Goal: Communication & Community: Ask a question

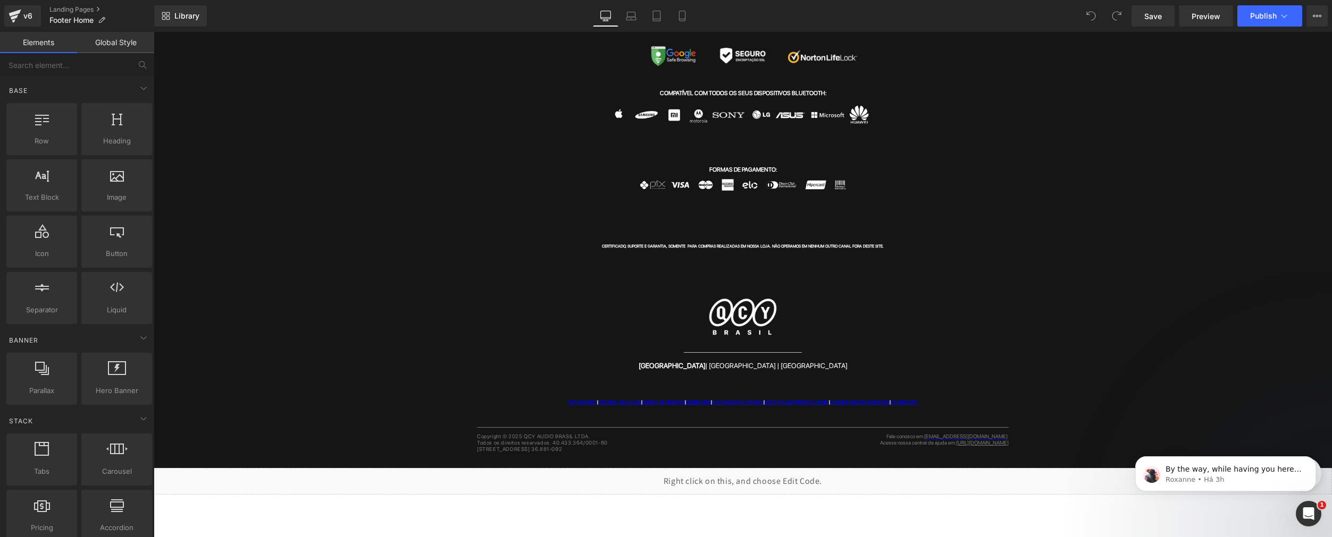
scroll to position [408, 0]
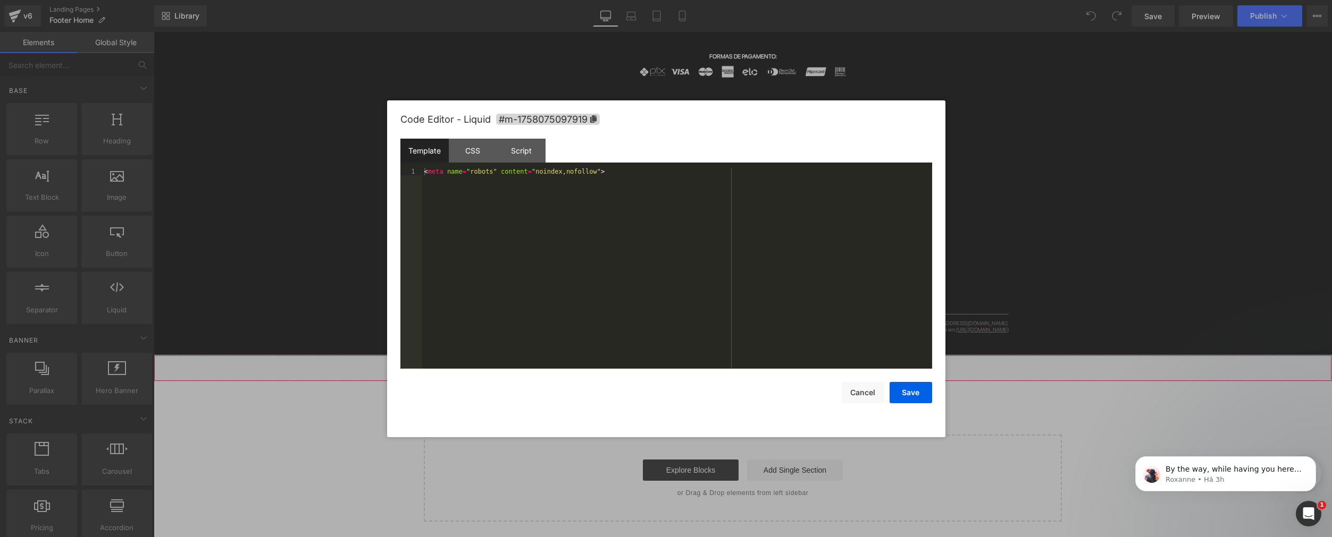
click at [752, 364] on div "Liquid" at bounding box center [743, 368] width 1178 height 27
click at [478, 153] on div "CSS" at bounding box center [473, 151] width 48 height 24
click at [541, 147] on div "Script" at bounding box center [521, 151] width 48 height 24
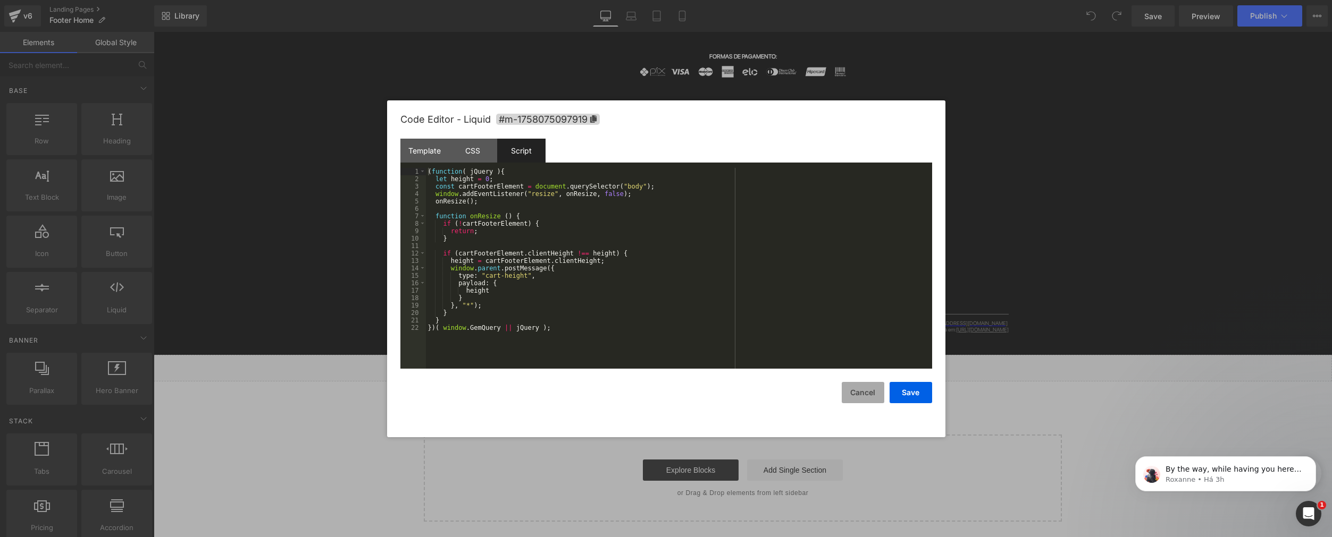
click at [853, 391] on button "Cancel" at bounding box center [862, 392] width 43 height 21
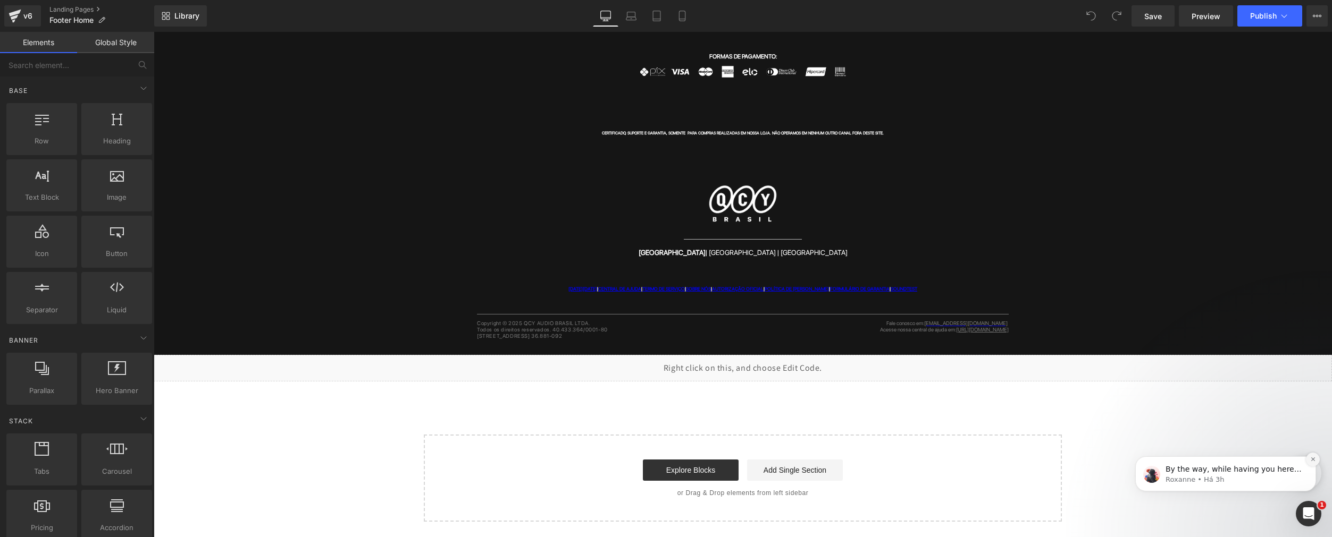
click at [1311, 459] on icon "Dismiss notification" at bounding box center [1313, 460] width 6 height 6
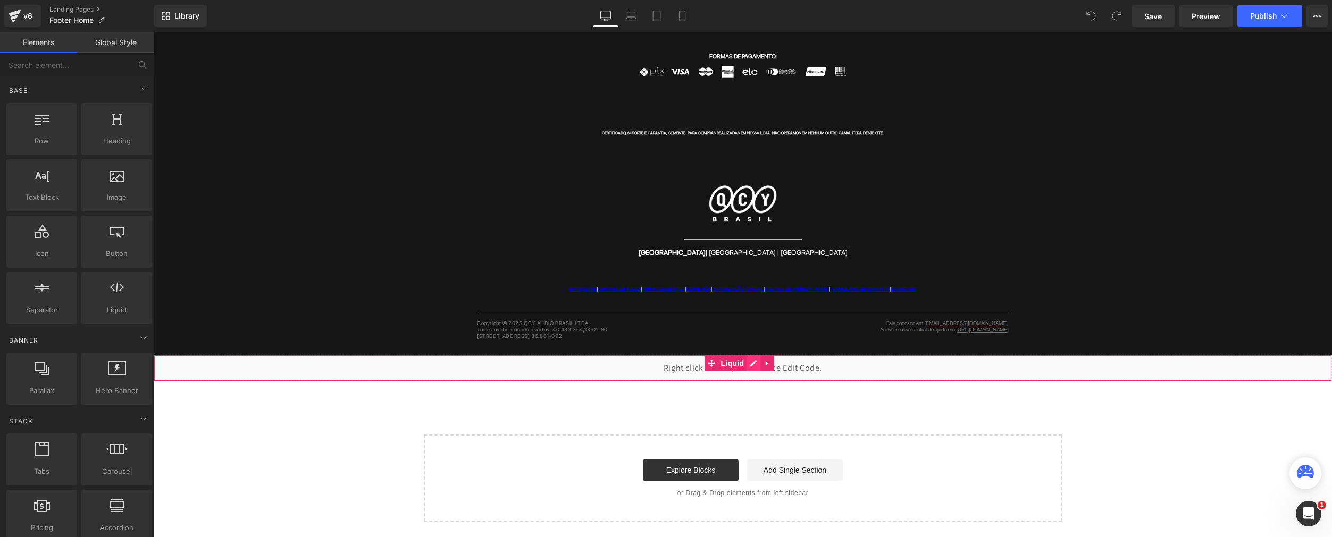
click at [751, 364] on div "Liquid" at bounding box center [743, 368] width 1178 height 27
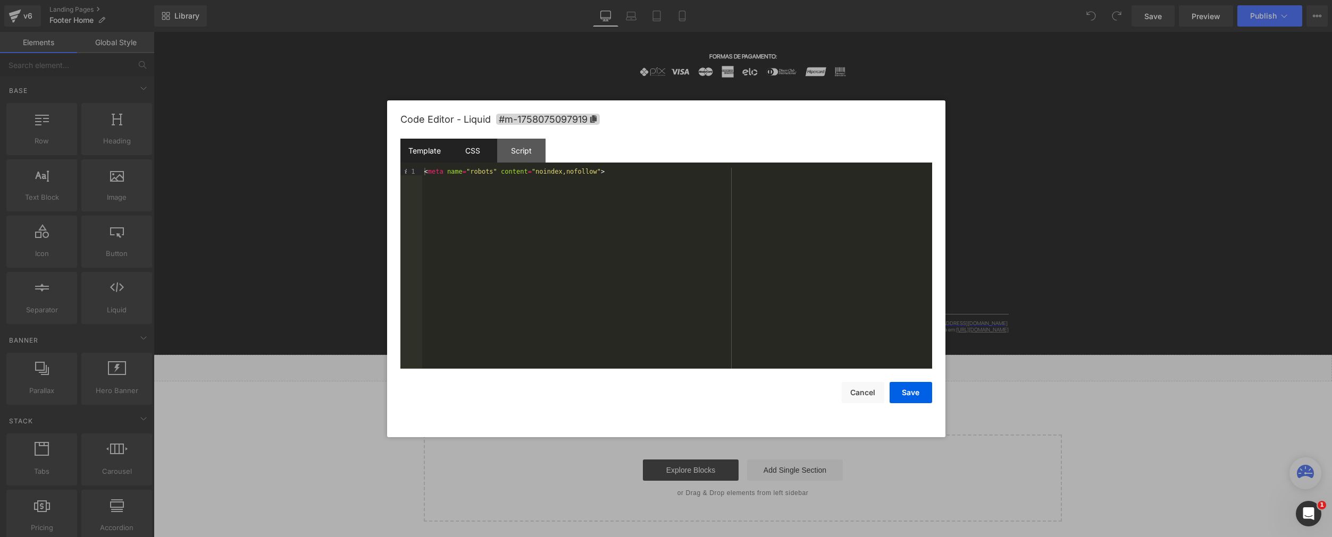
click at [472, 159] on div "CSS" at bounding box center [473, 151] width 48 height 24
click at [524, 153] on div "Script" at bounding box center [521, 151] width 48 height 24
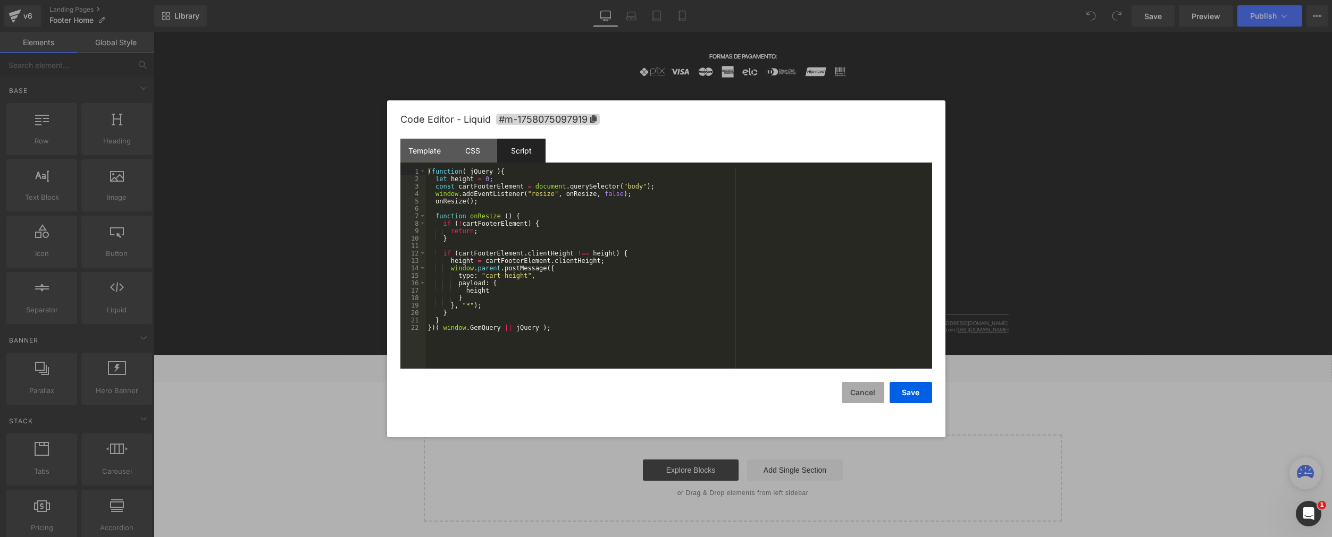
click at [855, 395] on button "Cancel" at bounding box center [862, 392] width 43 height 21
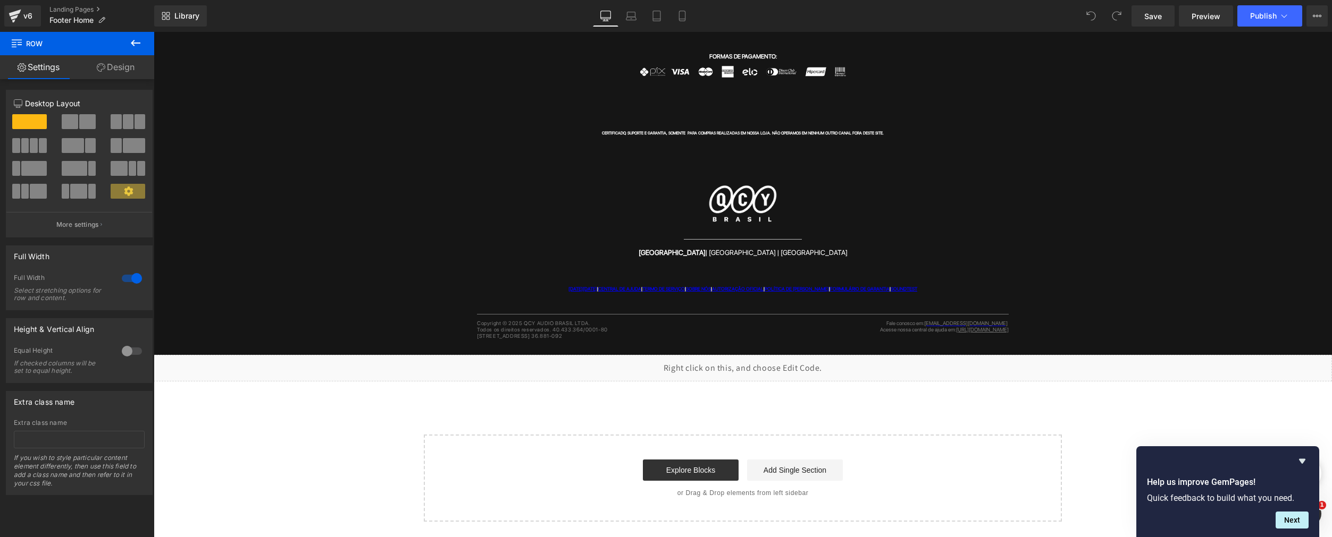
click at [749, 365] on div "Liquid" at bounding box center [743, 368] width 1178 height 27
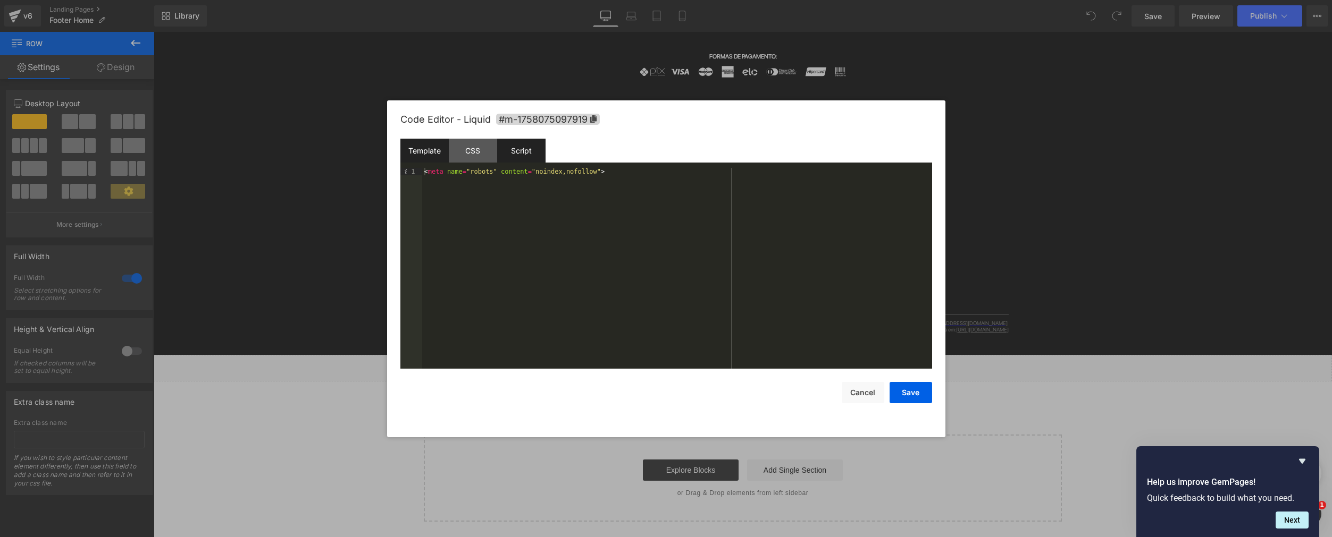
click at [528, 151] on div "Script" at bounding box center [521, 151] width 48 height 24
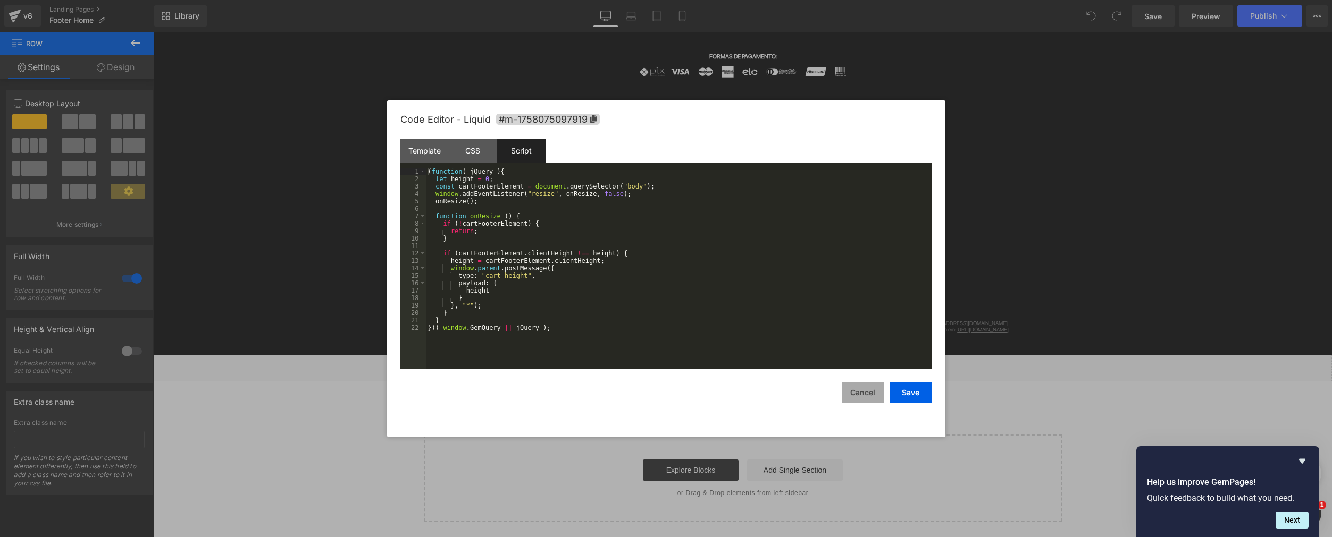
click at [863, 390] on button "Cancel" at bounding box center [862, 392] width 43 height 21
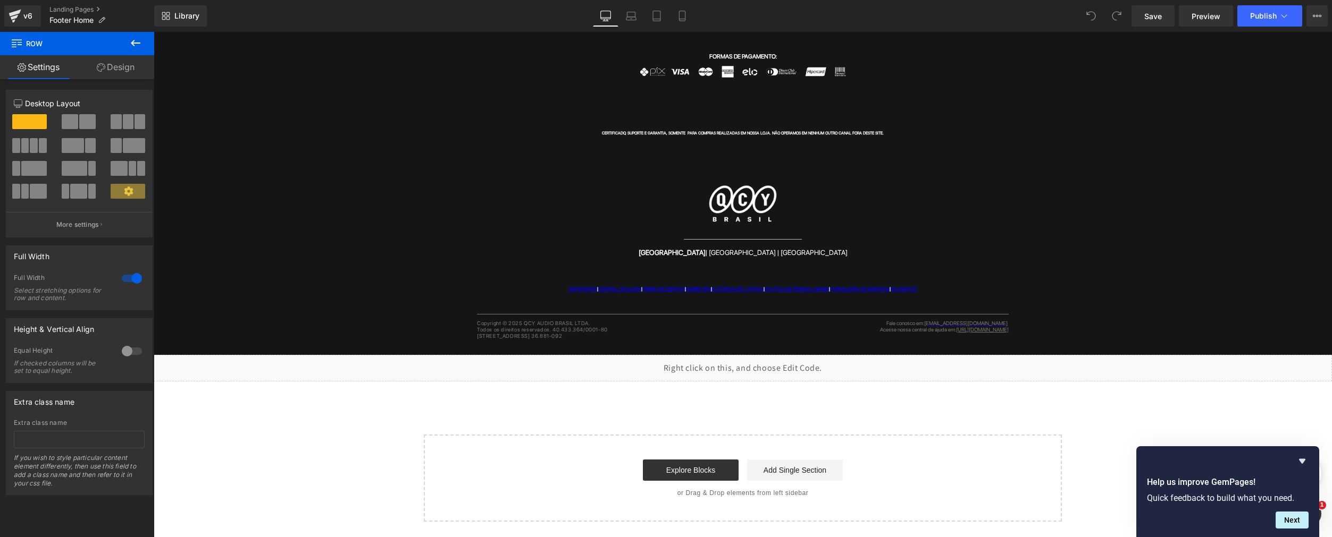
click at [1303, 459] on icon "Hide survey" at bounding box center [1302, 461] width 6 height 5
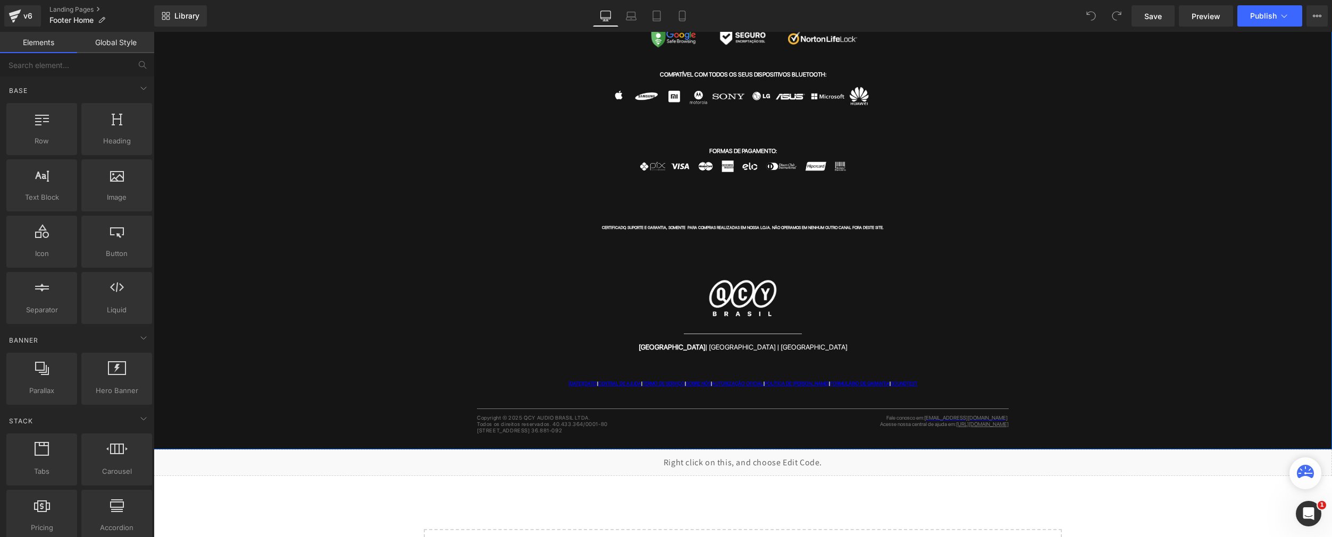
scroll to position [408, 0]
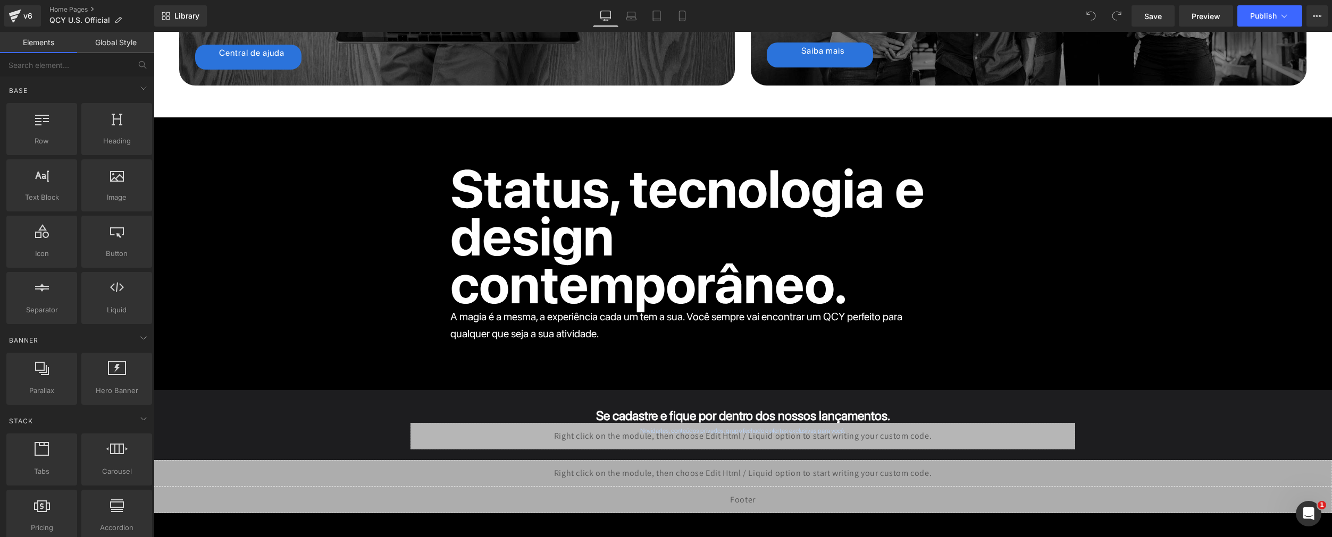
scroll to position [5263, 0]
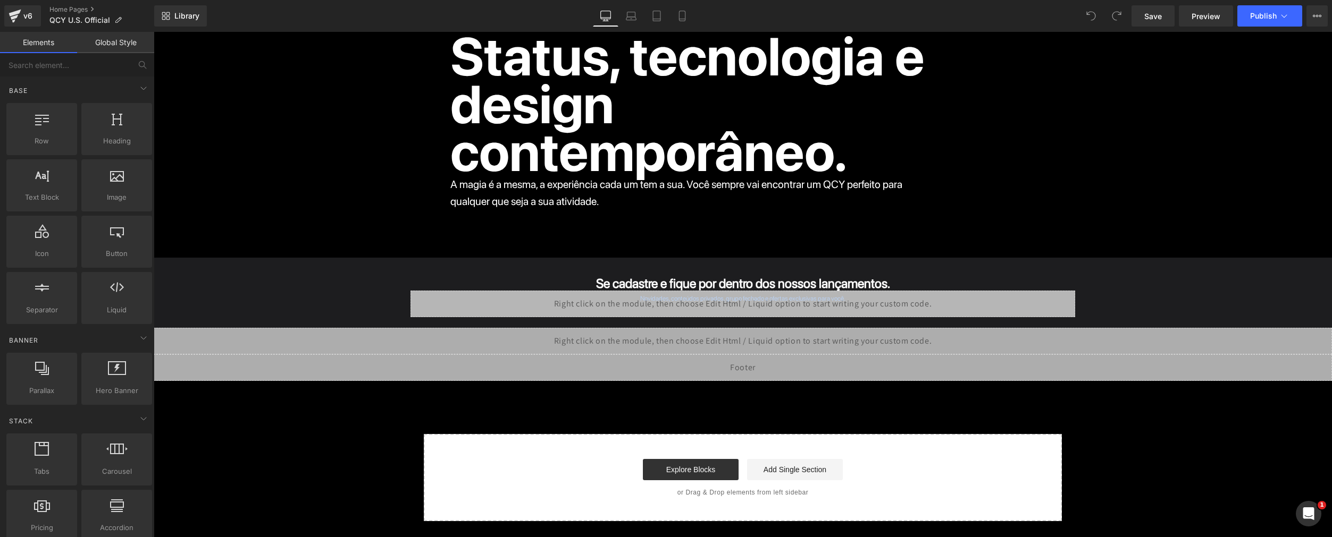
click at [751, 363] on div "Liquid" at bounding box center [743, 368] width 1178 height 27
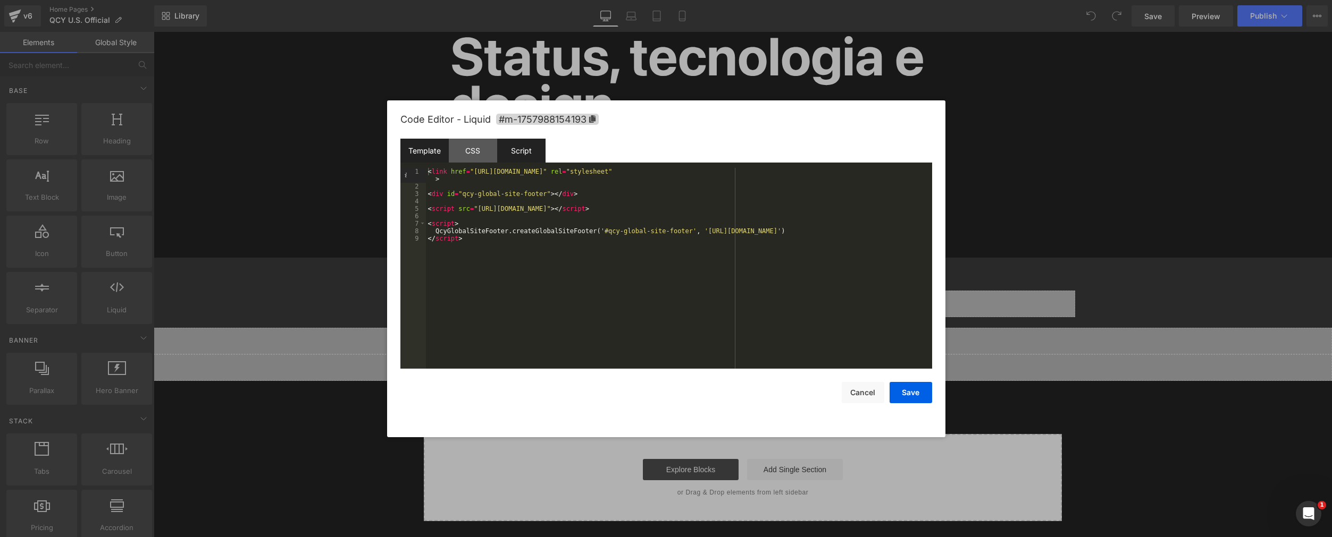
click at [518, 149] on div "Script" at bounding box center [521, 151] width 48 height 24
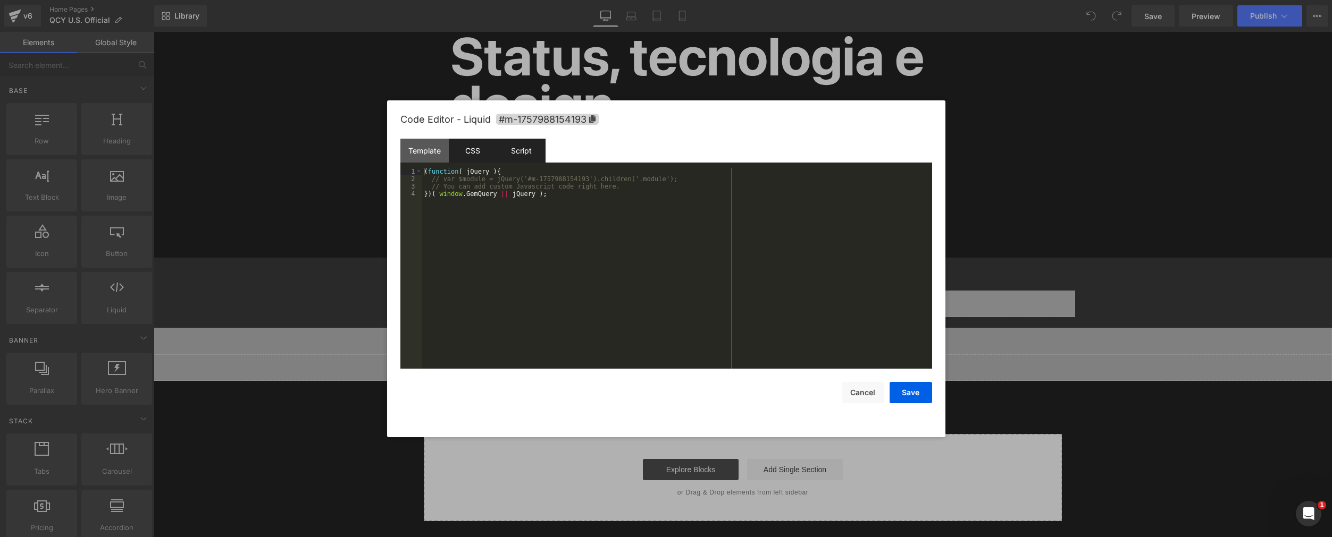
click at [476, 149] on div "CSS" at bounding box center [473, 151] width 48 height 24
click at [449, 150] on div "CSS" at bounding box center [473, 151] width 48 height 24
click at [437, 150] on div "Template" at bounding box center [424, 151] width 48 height 24
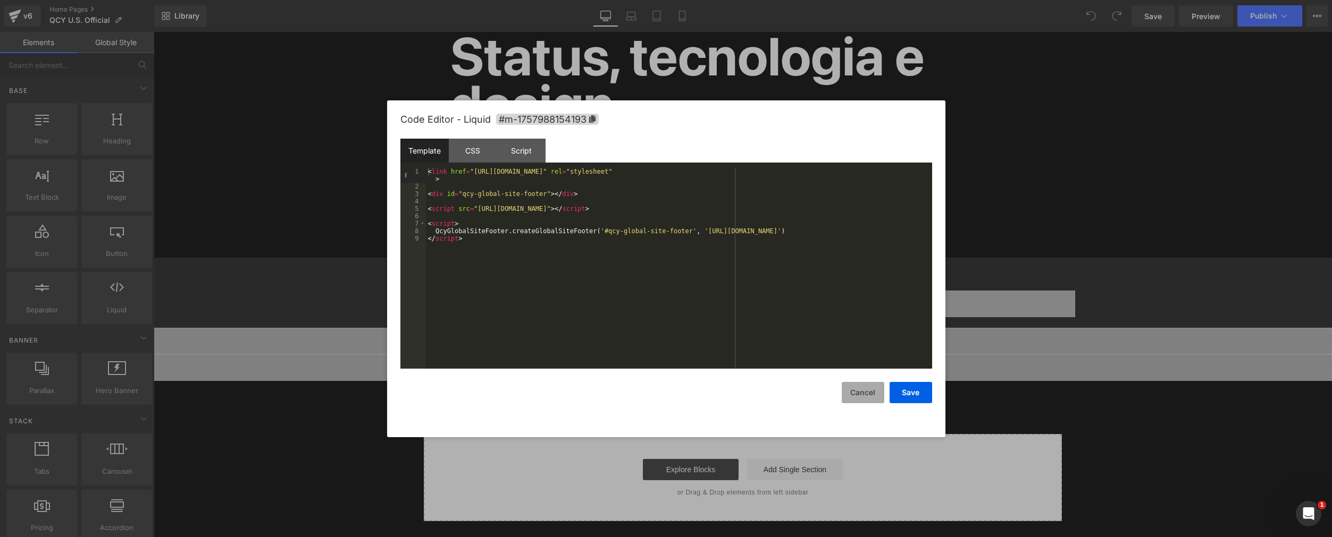
click at [868, 391] on button "Cancel" at bounding box center [862, 392] width 43 height 21
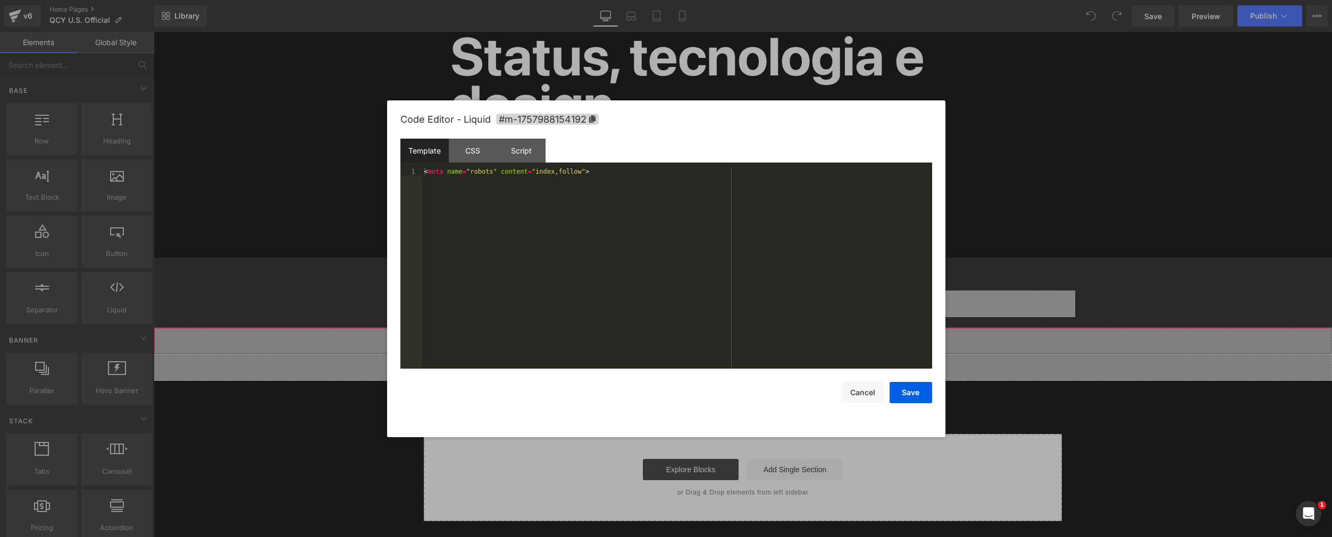
click at [749, 336] on div "Liquid" at bounding box center [743, 341] width 1178 height 27
click at [482, 151] on div "CSS" at bounding box center [473, 151] width 48 height 24
click at [517, 153] on div "Script" at bounding box center [521, 151] width 48 height 24
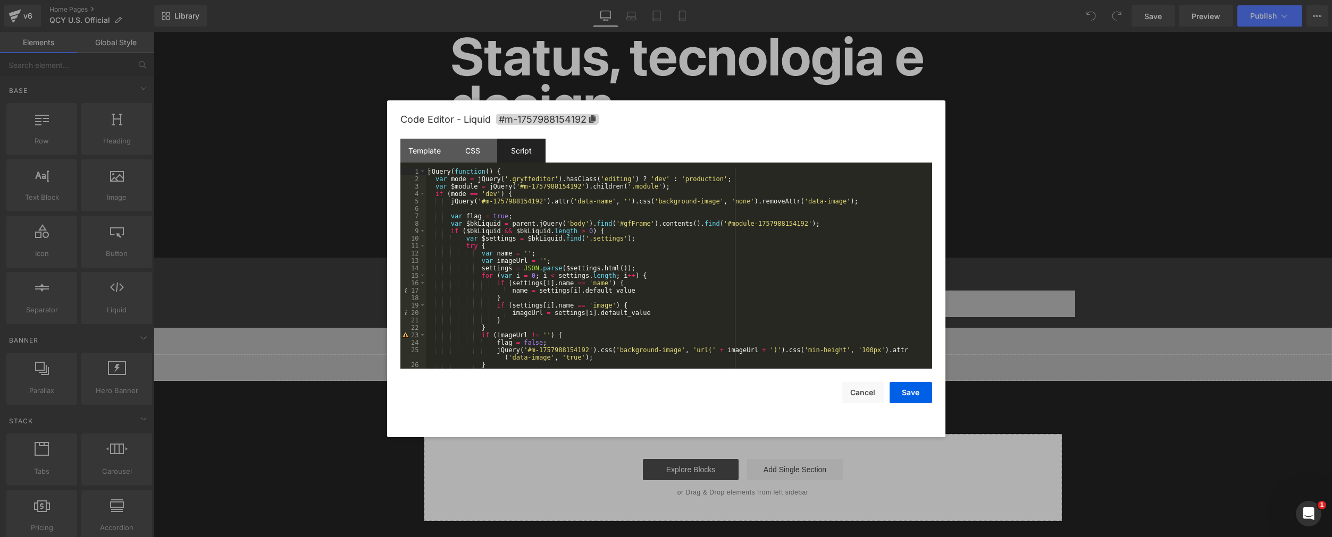
scroll to position [0, 0]
click at [846, 390] on button "Cancel" at bounding box center [862, 392] width 43 height 21
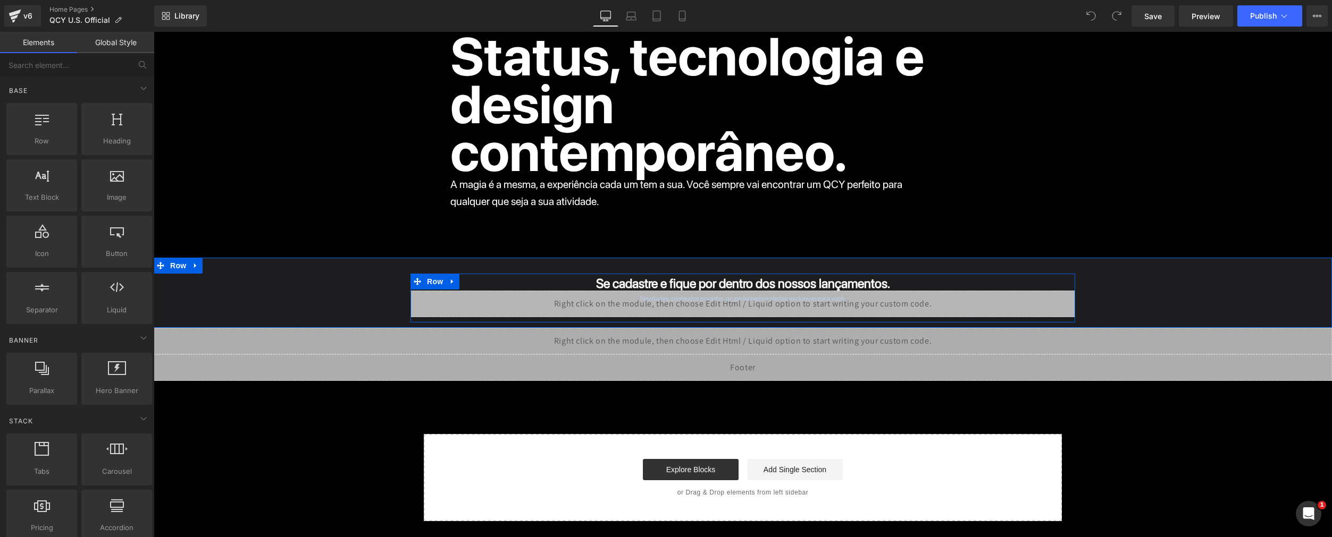
click at [751, 297] on div "Liquid" at bounding box center [742, 304] width 664 height 27
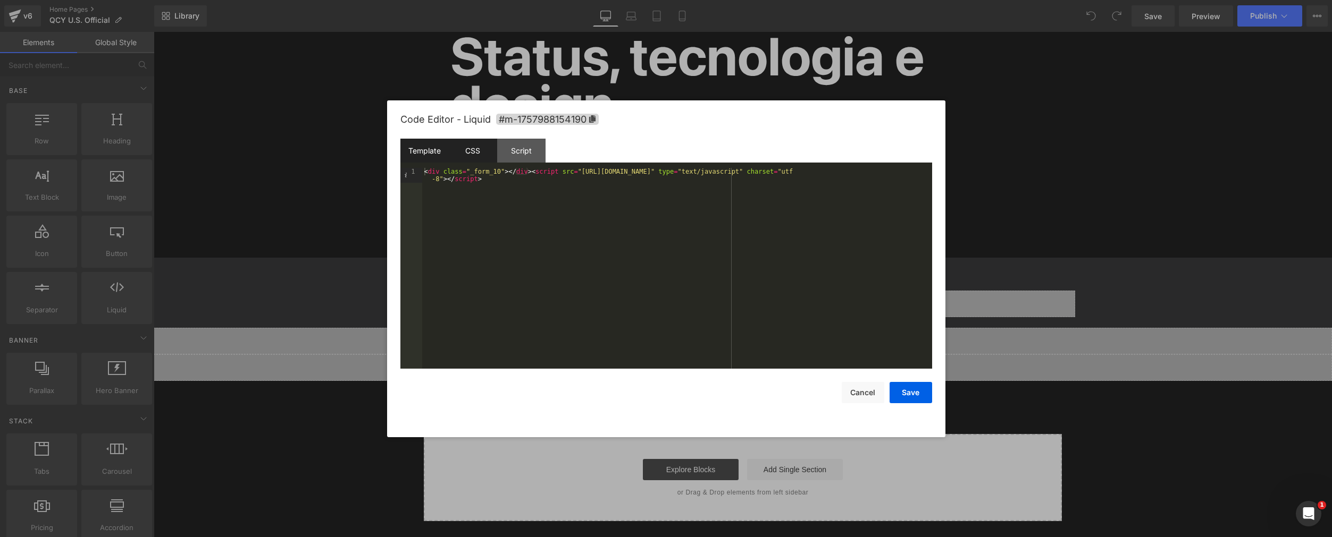
click at [479, 149] on div "CSS" at bounding box center [473, 151] width 48 height 24
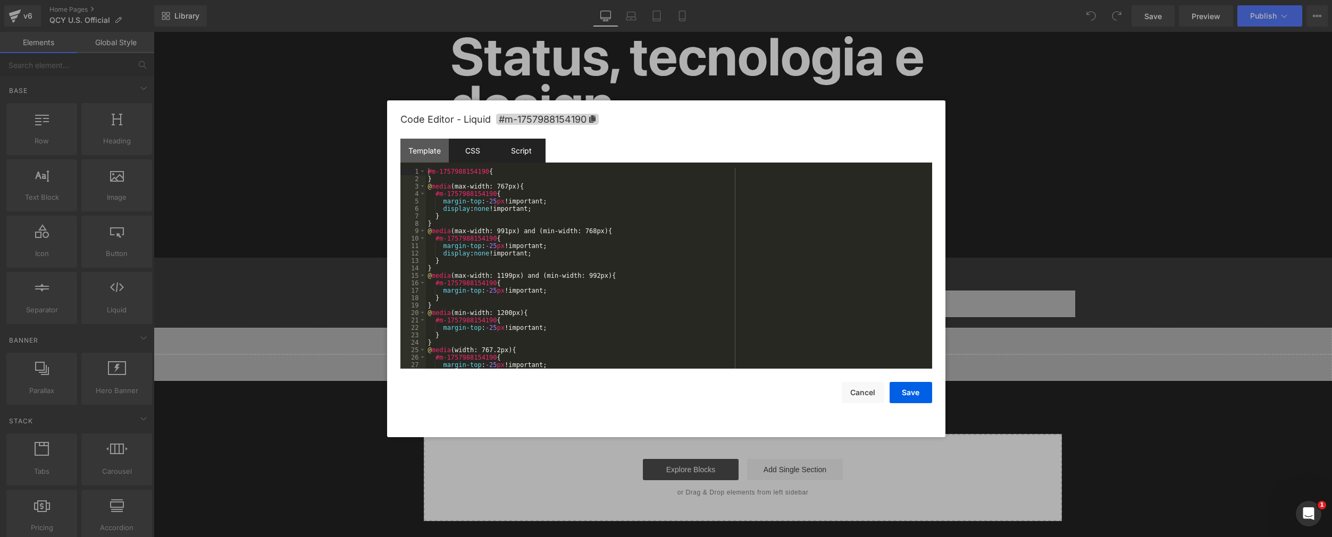
click at [523, 156] on div "Script" at bounding box center [521, 151] width 48 height 24
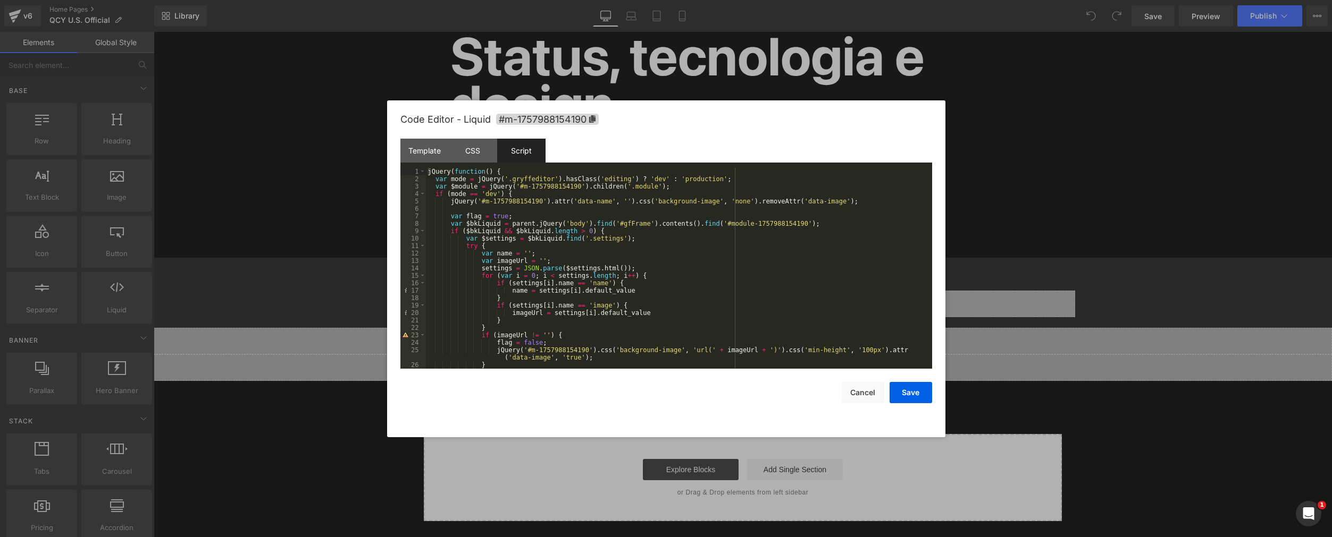
scroll to position [104, 0]
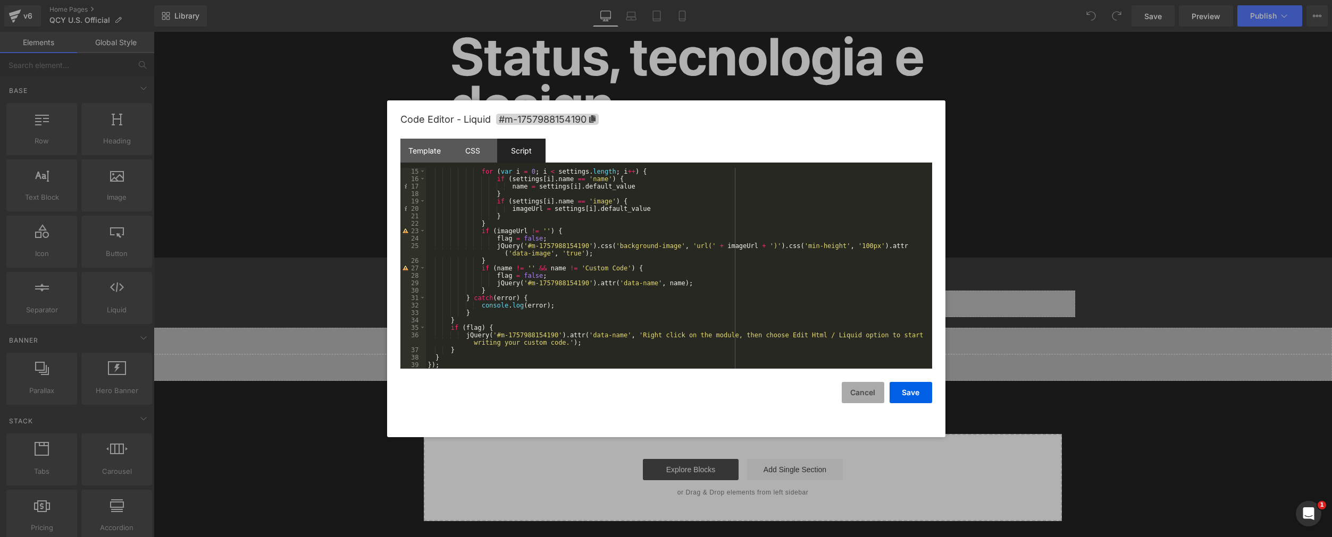
click at [854, 393] on button "Cancel" at bounding box center [862, 392] width 43 height 21
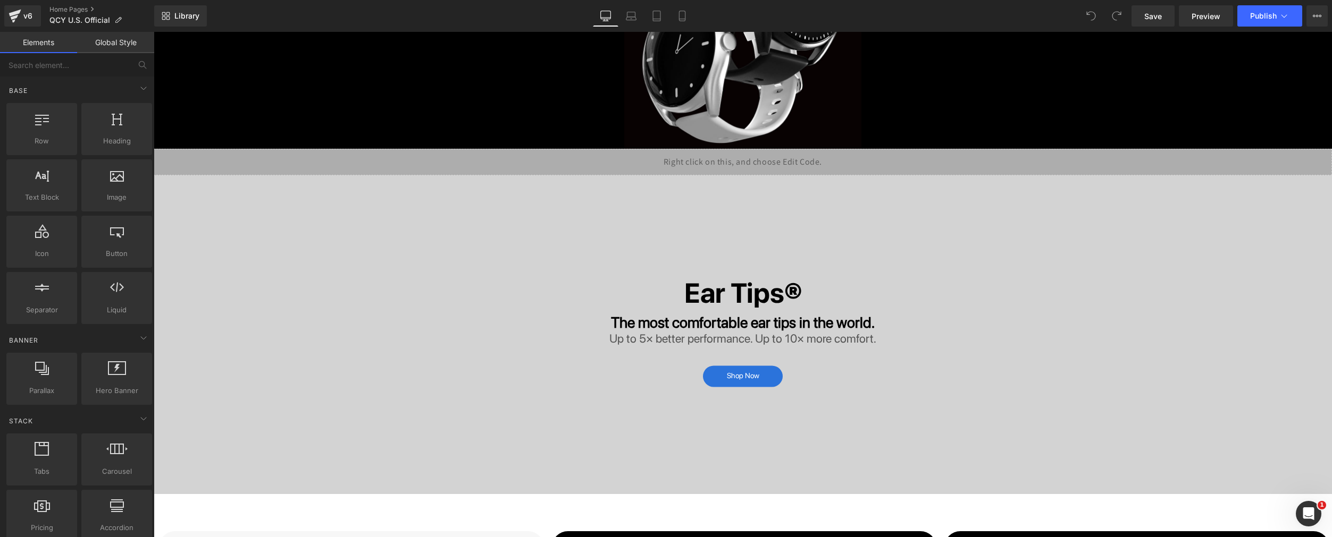
scroll to position [1385, 0]
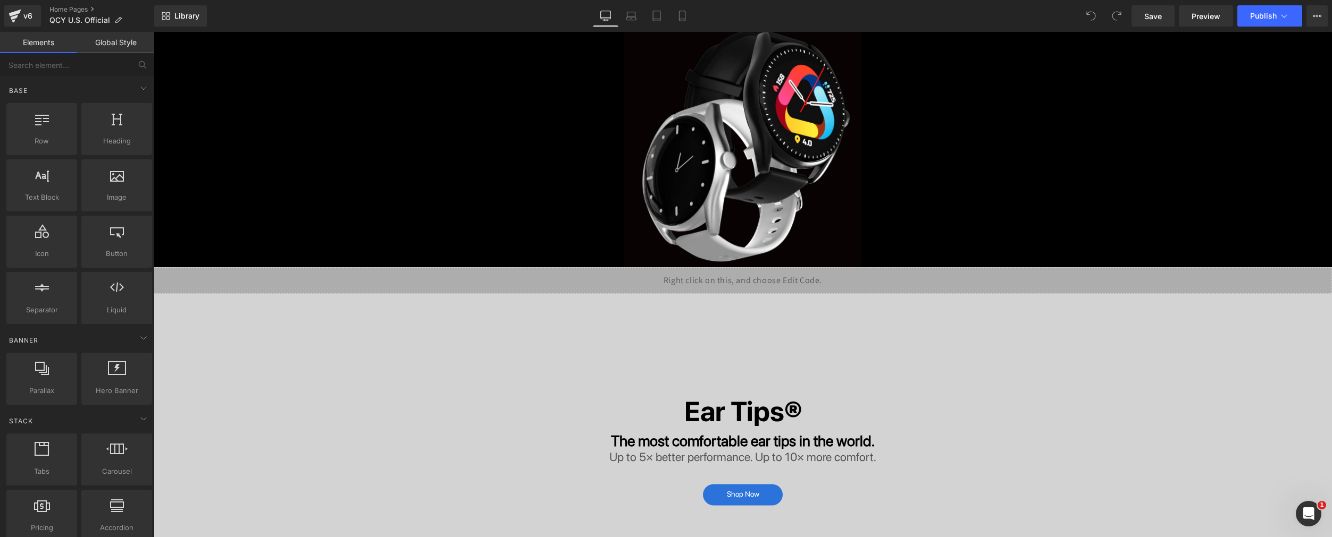
click at [753, 279] on div "Liquid" at bounding box center [743, 280] width 1178 height 27
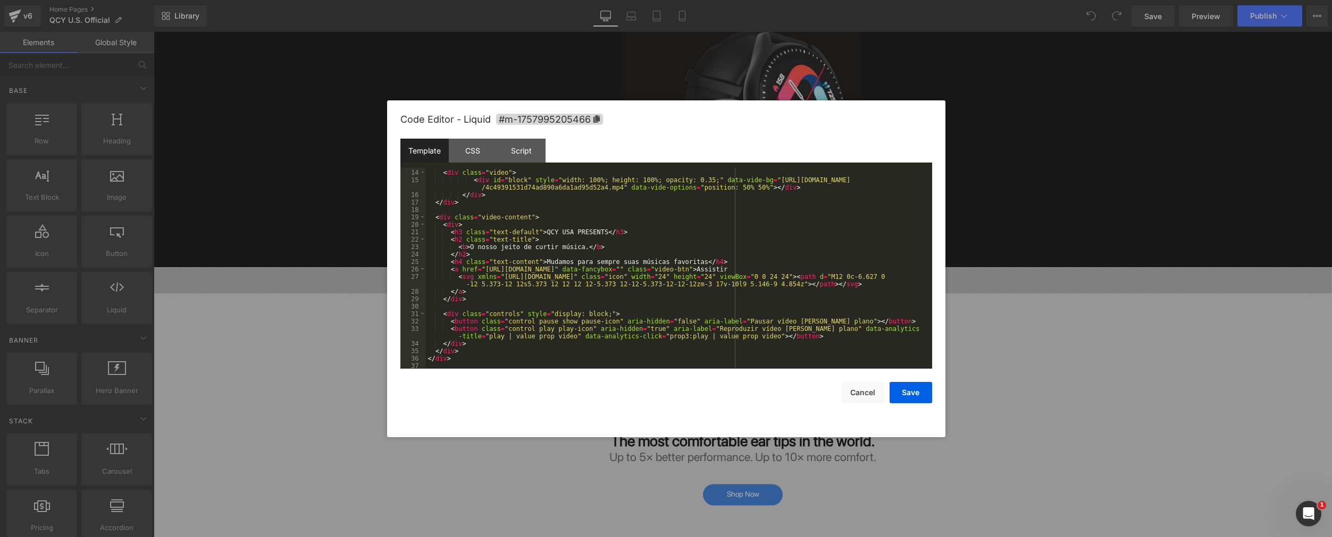
scroll to position [275, 0]
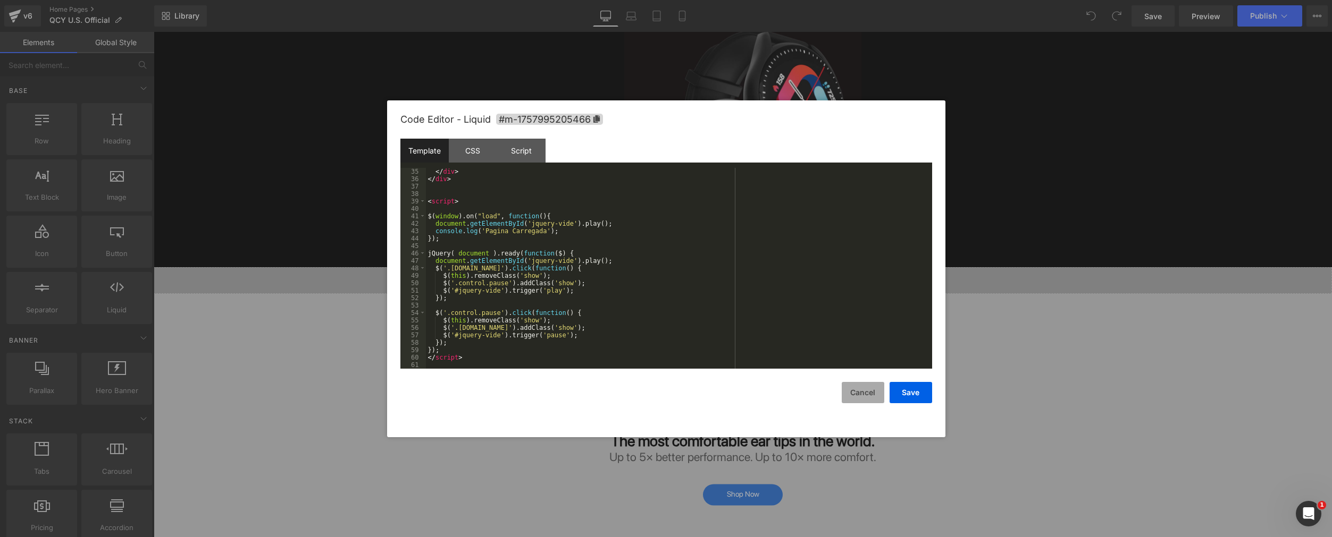
click at [863, 393] on button "Cancel" at bounding box center [862, 392] width 43 height 21
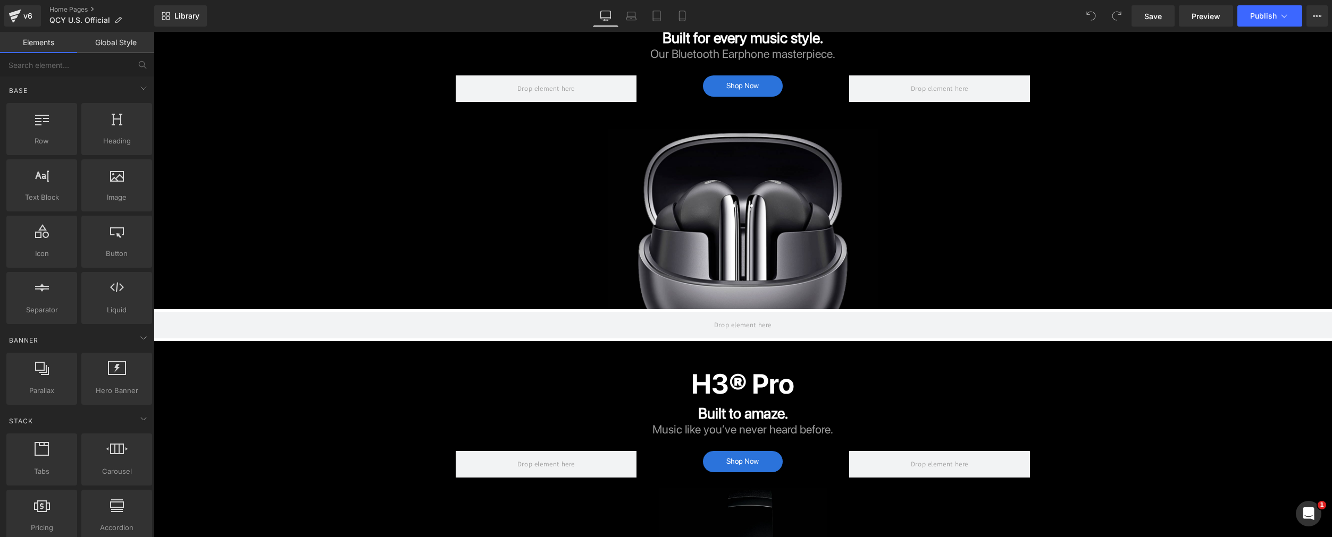
scroll to position [0, 0]
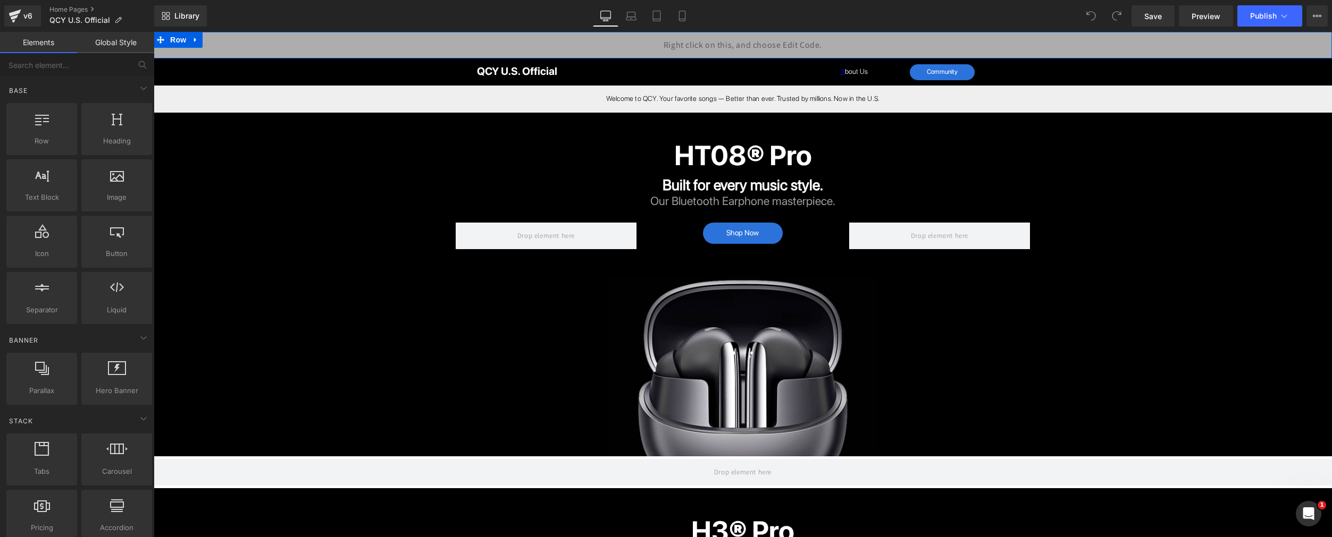
click at [752, 40] on div "Liquid" at bounding box center [743, 45] width 1178 height 27
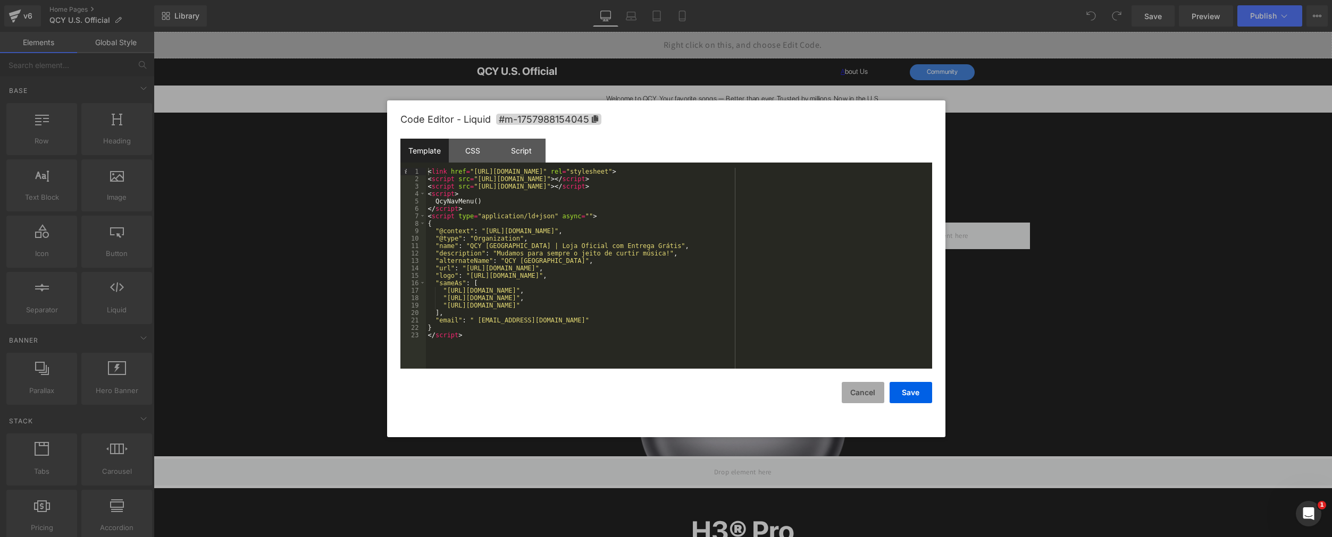
click at [868, 394] on button "Cancel" at bounding box center [862, 392] width 43 height 21
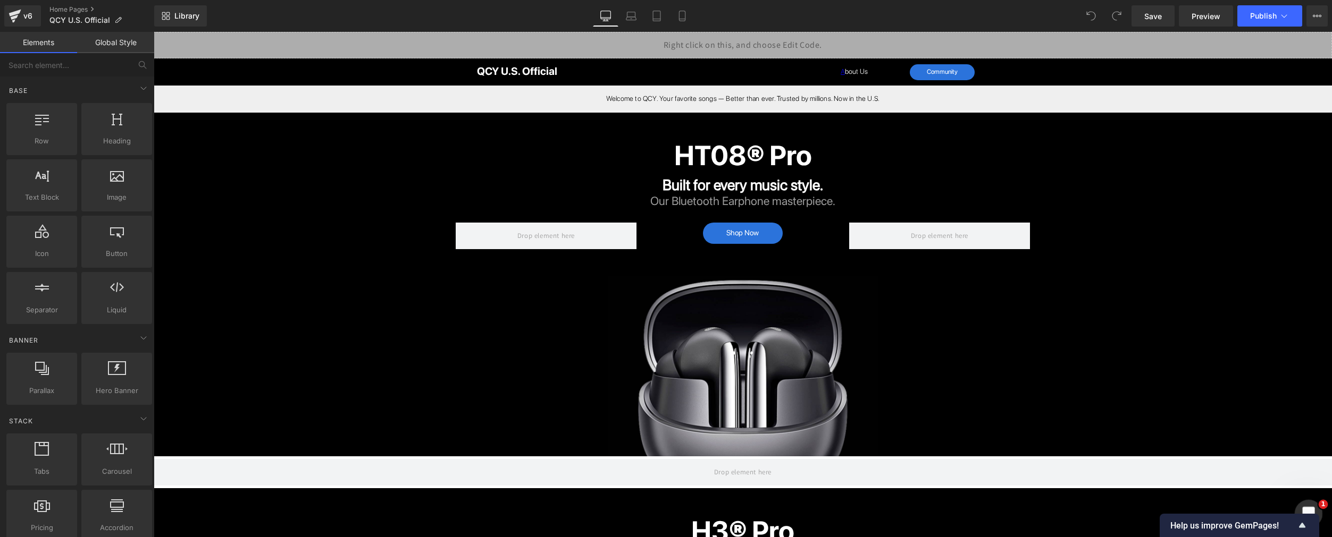
click at [1304, 507] on icon "Abertura do Messenger da Intercom" at bounding box center [1307, 513] width 18 height 18
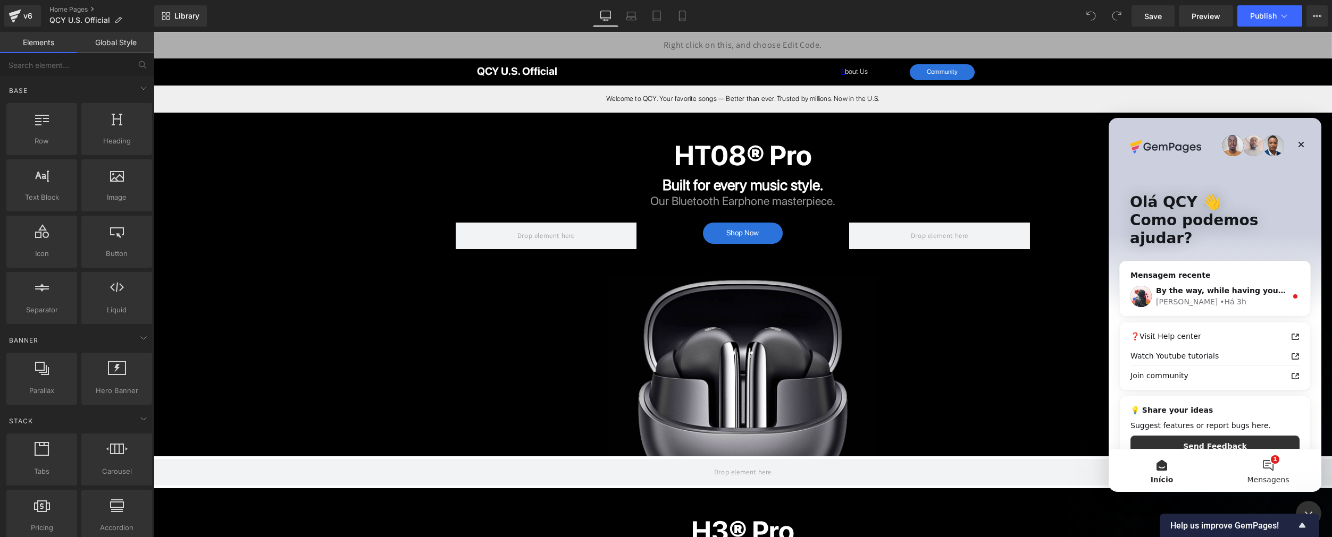
click at [1265, 466] on button "1 Mensagens" at bounding box center [1268, 471] width 106 height 43
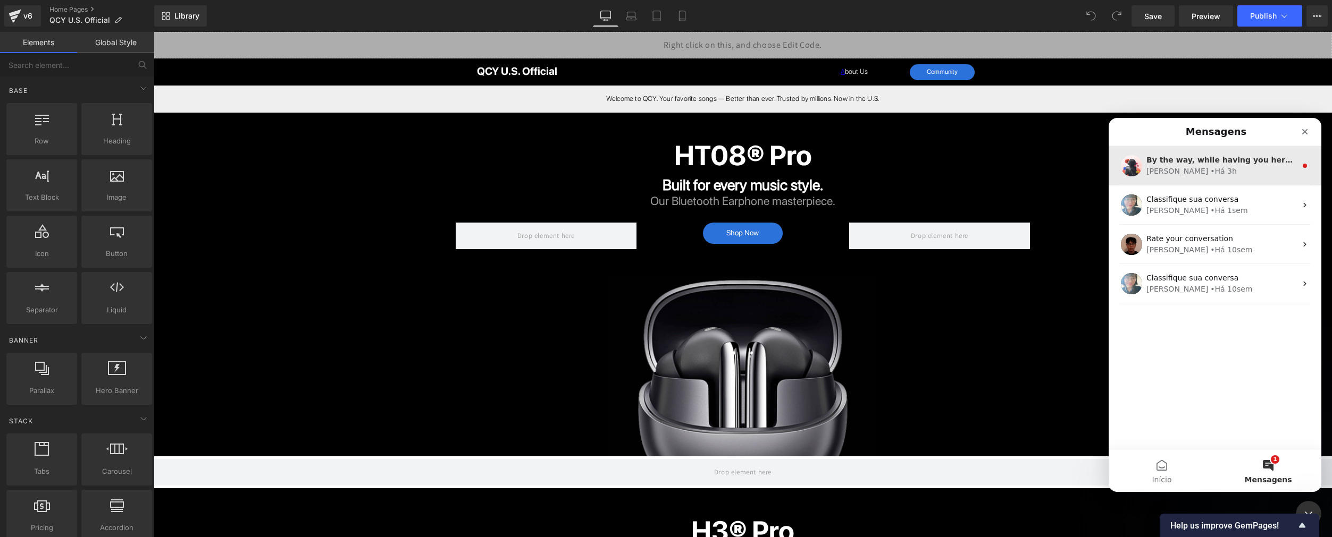
click at [1232, 173] on div "Roxanne • Há 3h" at bounding box center [1221, 171] width 150 height 11
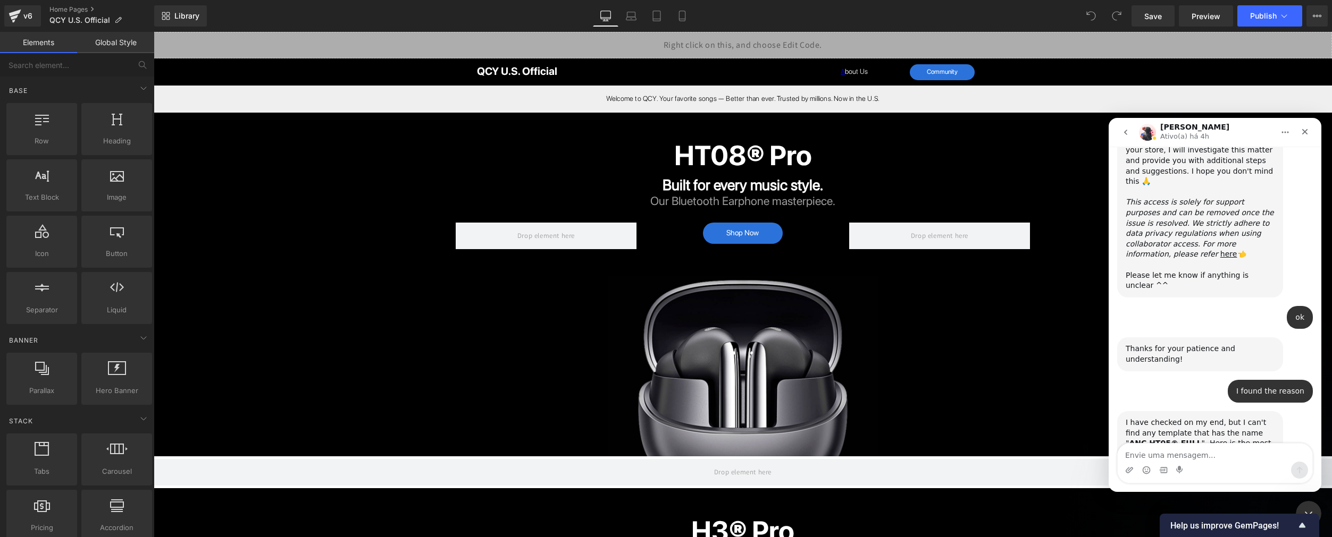
scroll to position [1666, 0]
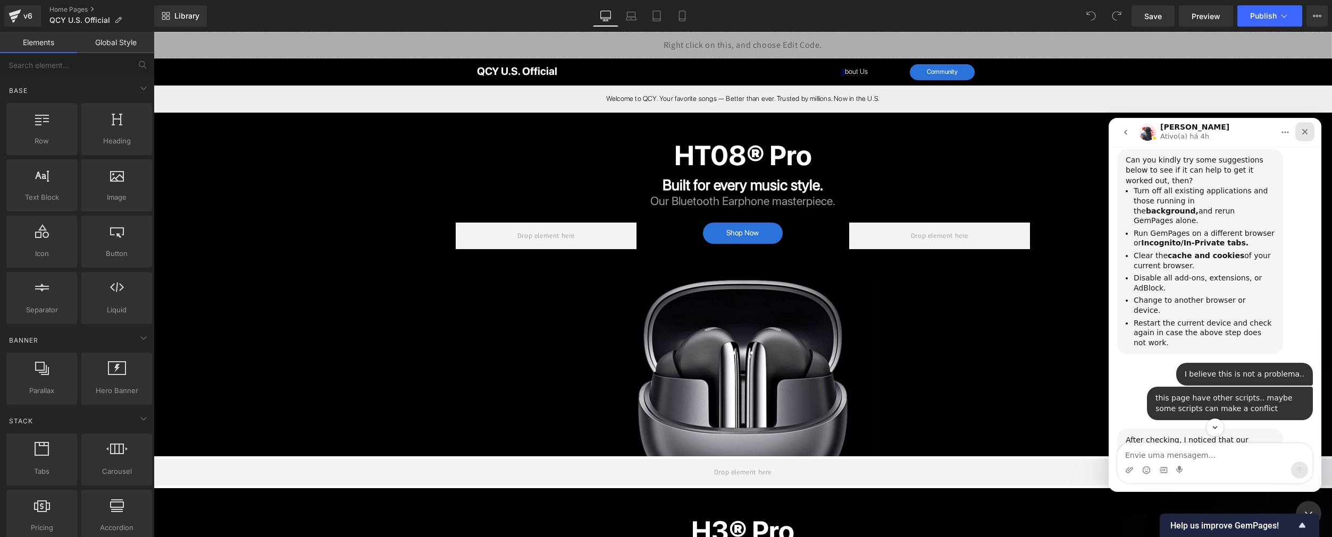
click at [1303, 132] on icon "Fechar" at bounding box center [1304, 132] width 9 height 9
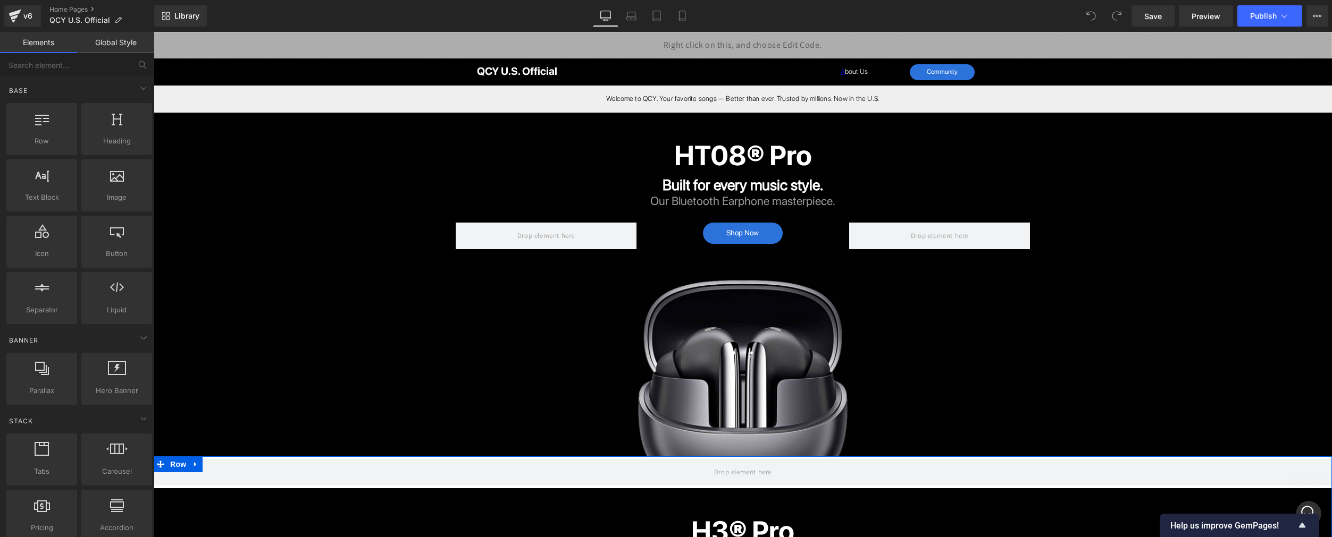
scroll to position [2352, 0]
click at [1300, 506] on div "Abertura do Messenger da Intercom" at bounding box center [1306, 512] width 35 height 35
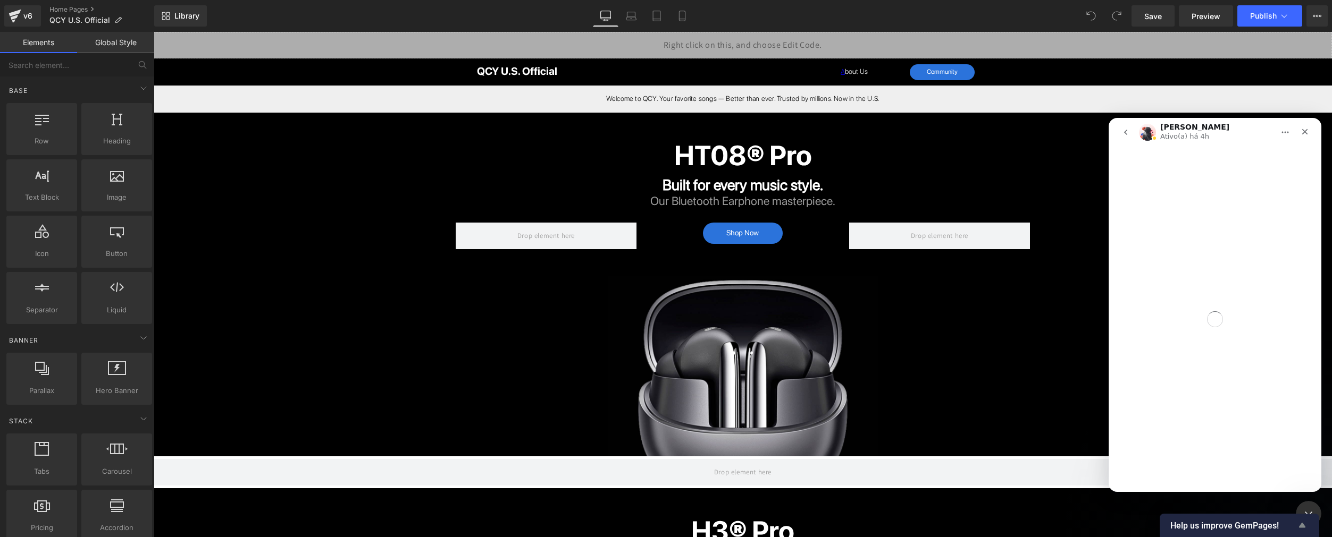
click at [1297, 529] on icon "Show survey - Help us improve GemPages!" at bounding box center [1301, 525] width 13 height 13
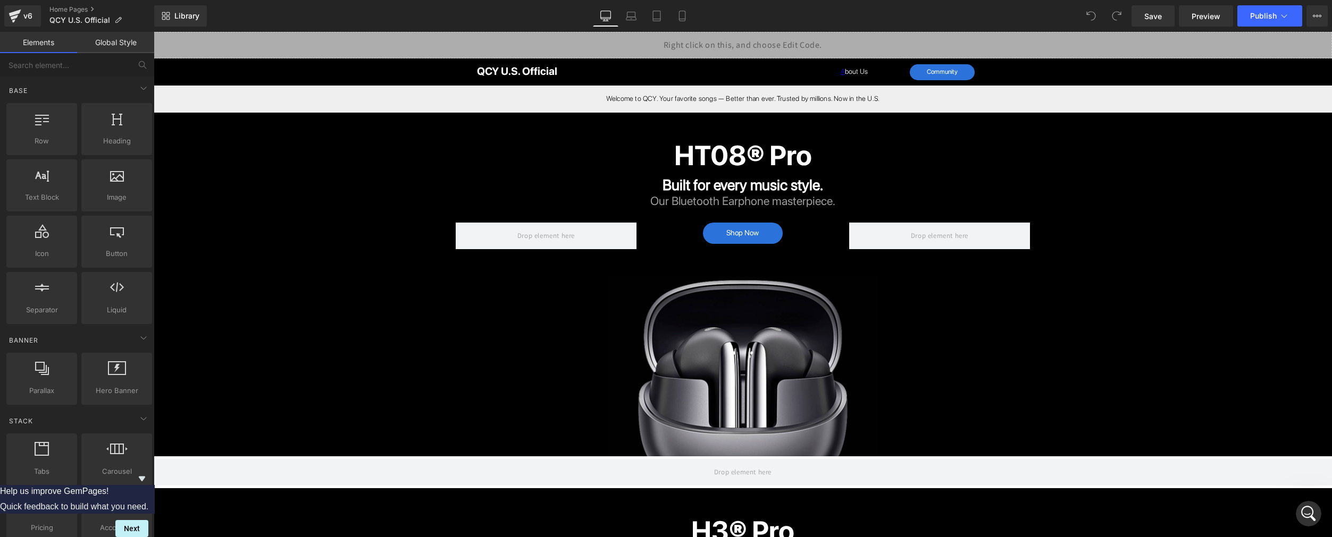
click at [145, 477] on icon "Hide survey" at bounding box center [142, 479] width 6 height 5
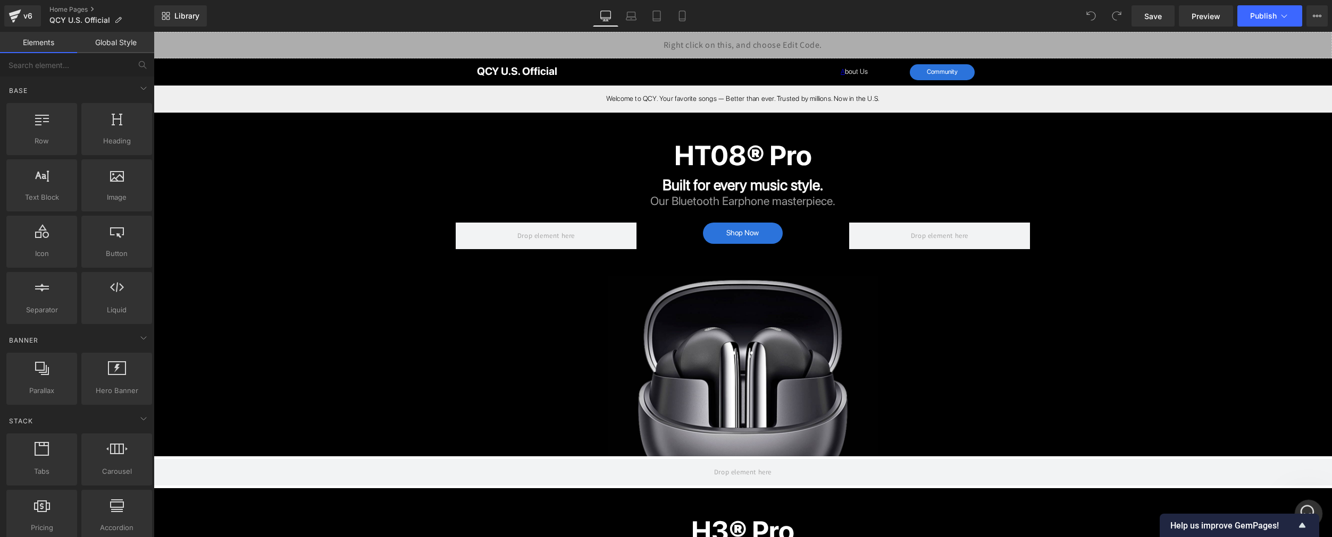
click at [1305, 505] on icon "Abertura do Messenger da Intercom" at bounding box center [1307, 513] width 18 height 18
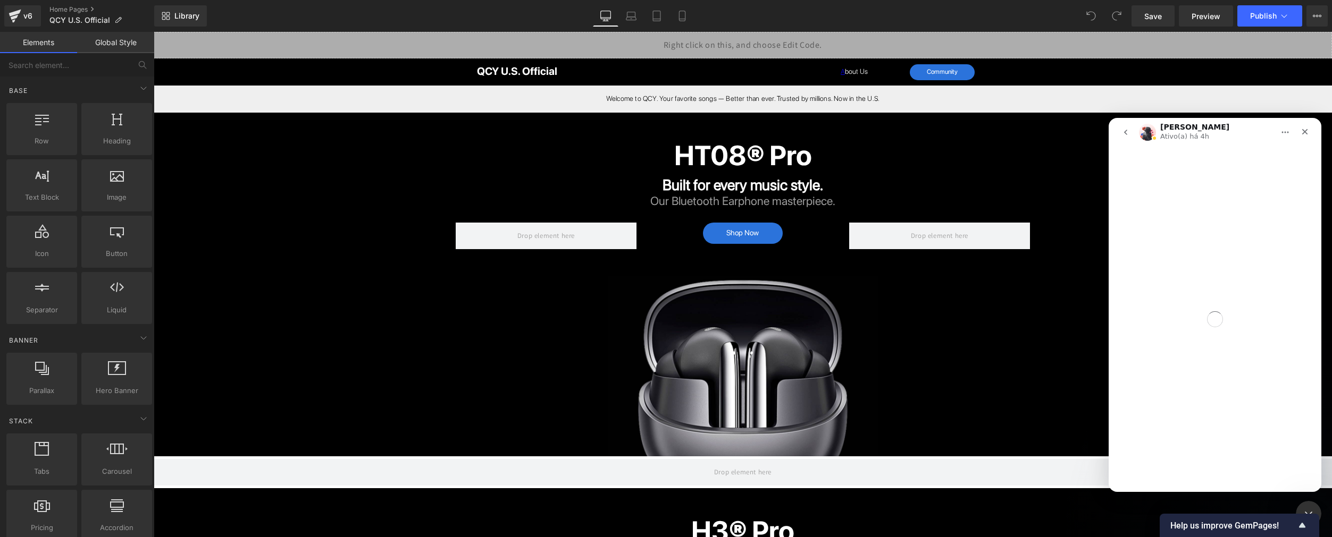
click at [1128, 130] on icon "go back" at bounding box center [1125, 132] width 9 height 9
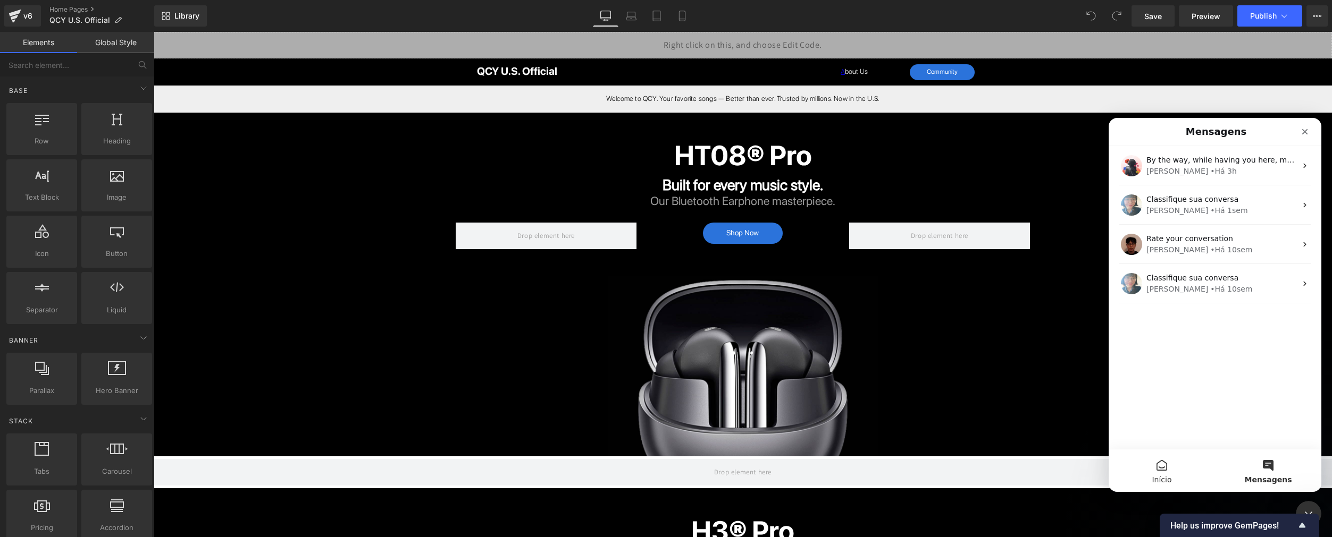
click at [1171, 471] on button "Início" at bounding box center [1161, 471] width 106 height 43
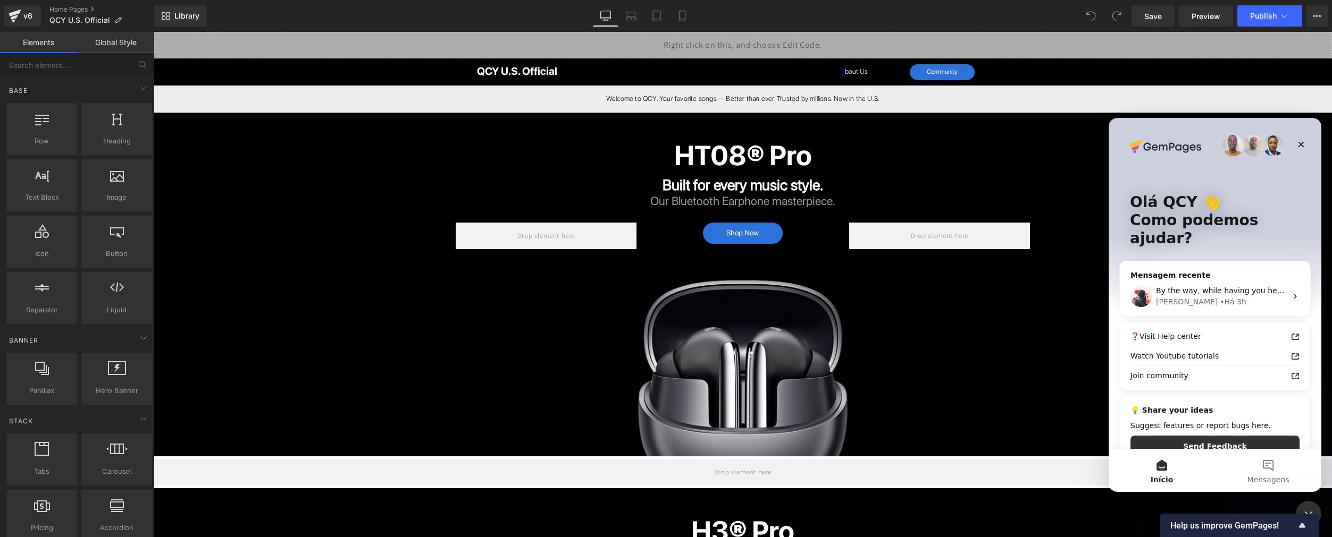
scroll to position [3, 0]
click at [1226, 144] on img "Messenger da Intercom" at bounding box center [1232, 142] width 21 height 21
click at [1209, 433] on button "Send Feedback" at bounding box center [1214, 443] width 169 height 21
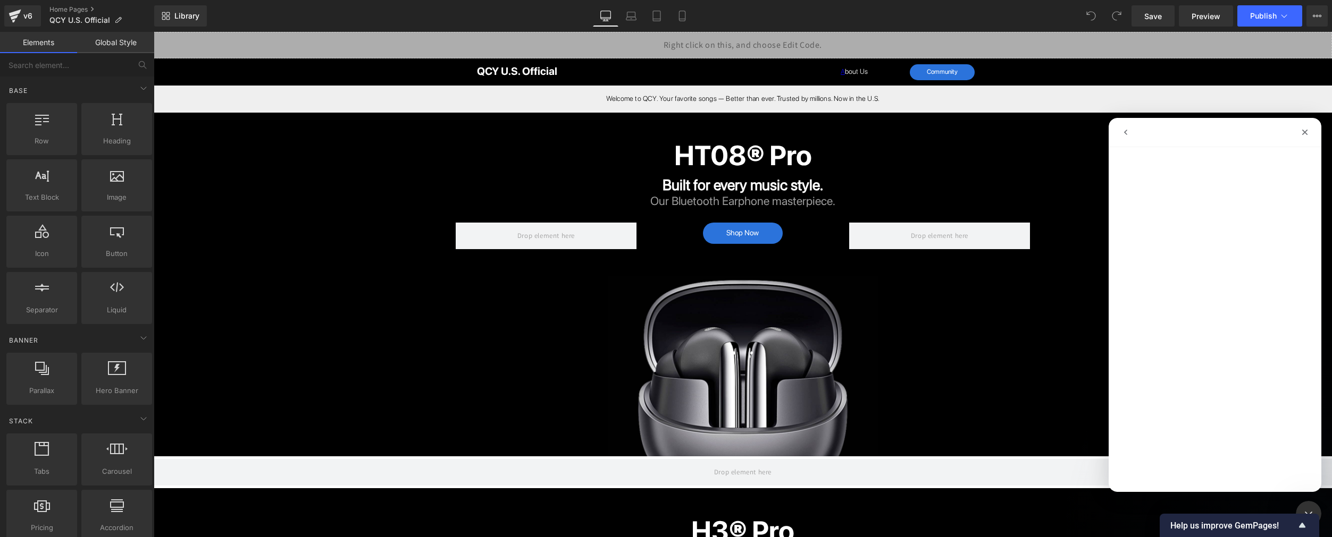
scroll to position [0, 0]
click at [1125, 132] on icon "go back" at bounding box center [1125, 132] width 9 height 9
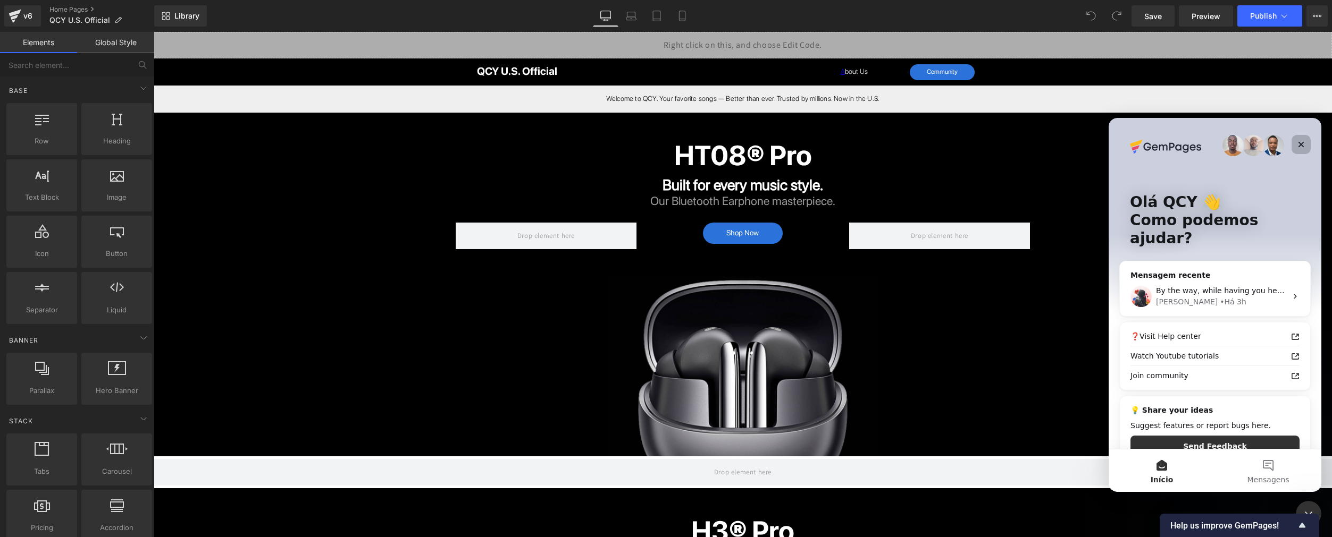
click at [1304, 146] on icon "Fechar" at bounding box center [1300, 144] width 9 height 9
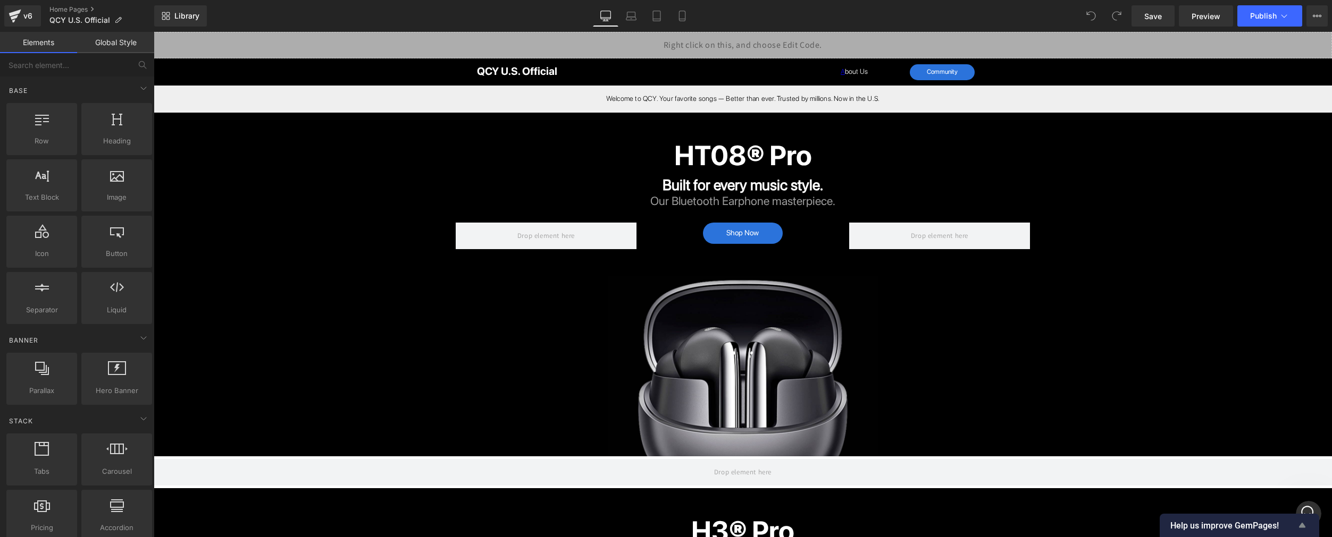
click at [1300, 526] on icon "Show survey - Help us improve GemPages!" at bounding box center [1302, 525] width 6 height 5
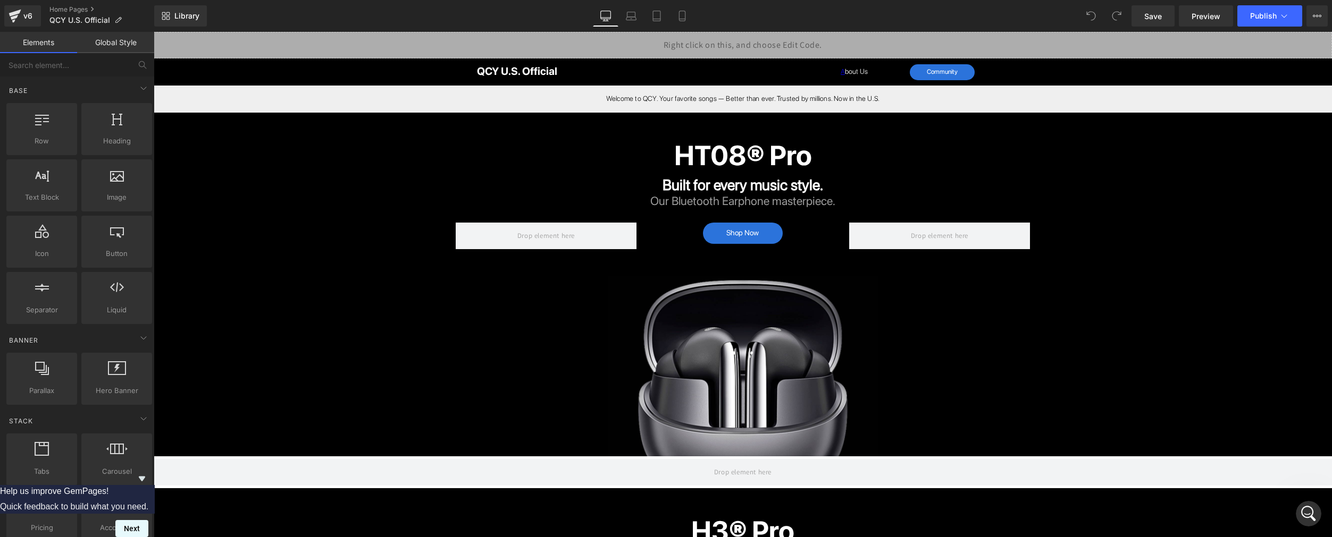
click at [148, 524] on button "Next" at bounding box center [131, 528] width 33 height 17
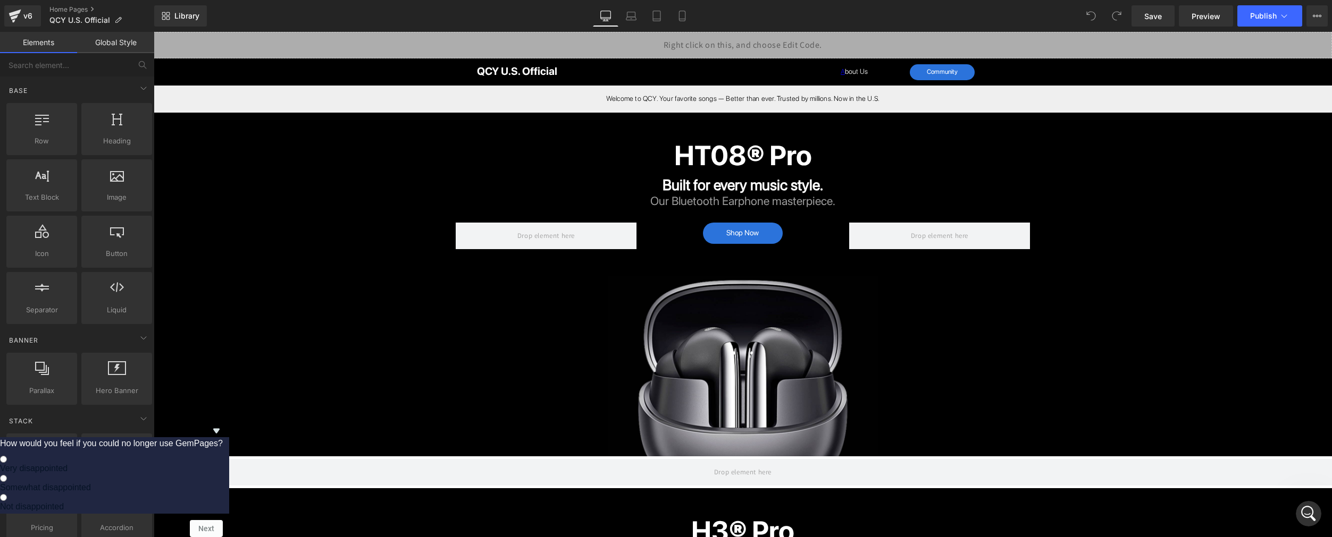
click at [223, 425] on icon "Hide survey" at bounding box center [216, 431] width 13 height 13
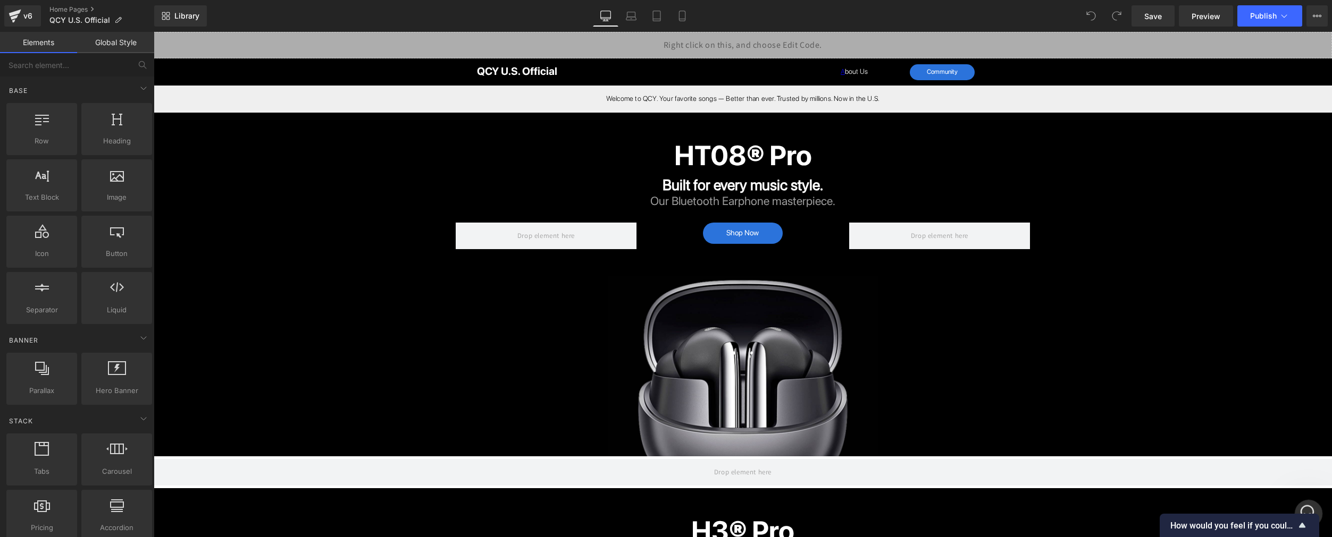
click at [1297, 502] on div "Abertura do Messenger da Intercom" at bounding box center [1306, 512] width 35 height 35
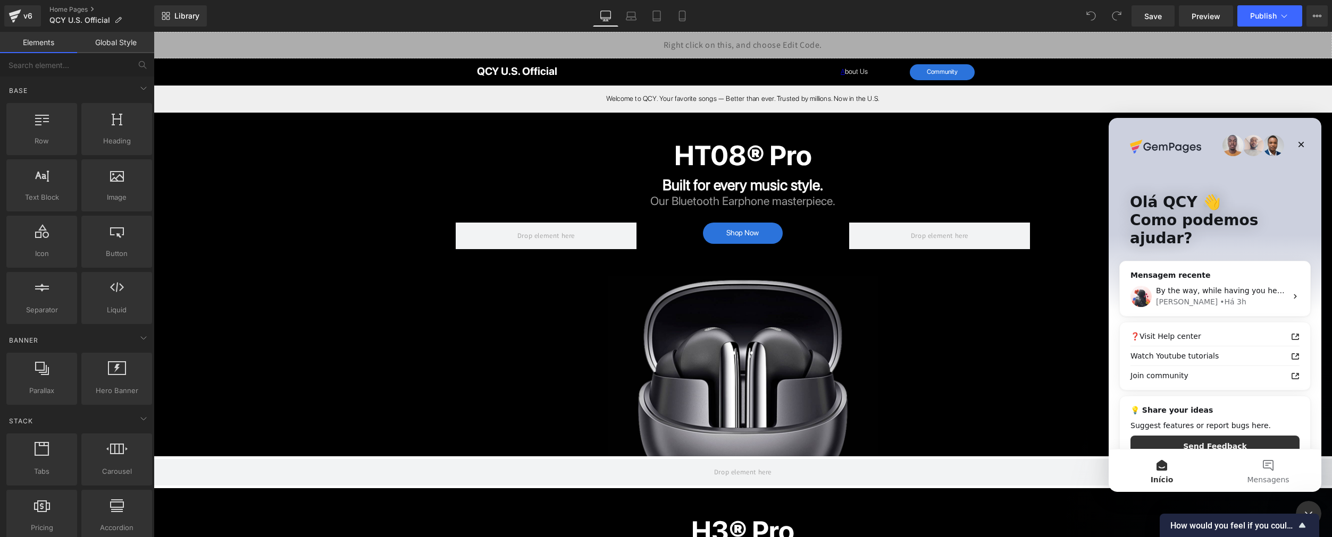
scroll to position [3, 0]
click at [1293, 184] on div "Olá QCY 👋 Como podemos ajudar?" at bounding box center [1214, 219] width 191 height 209
click at [1267, 465] on button "Mensagens" at bounding box center [1268, 471] width 106 height 43
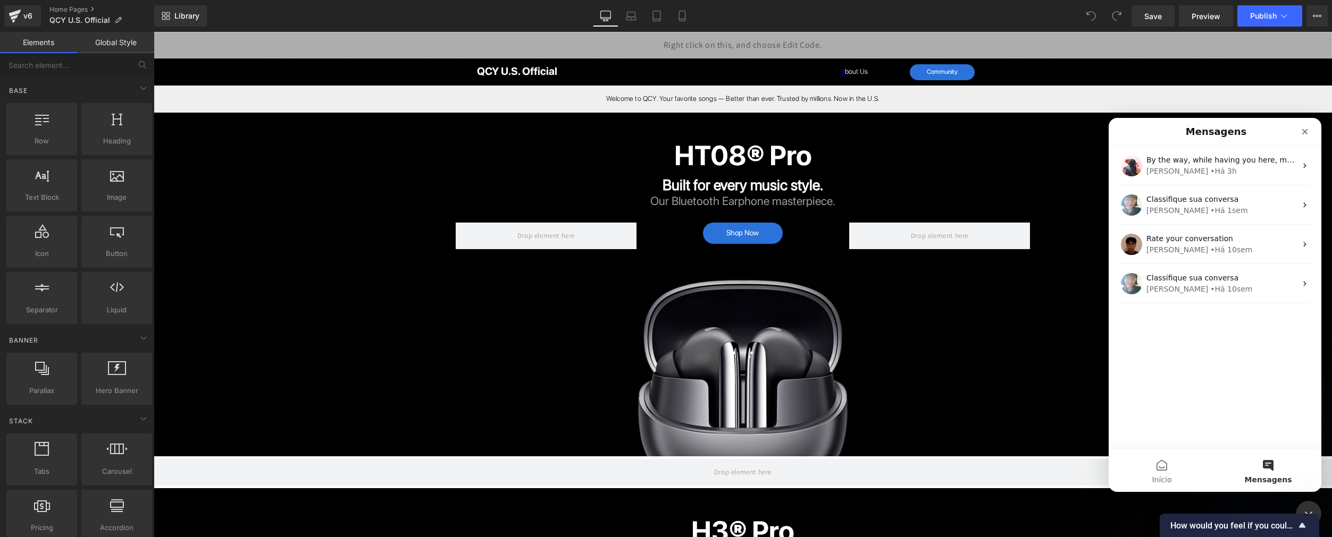
click at [1223, 387] on div "By the way, while having you here, may I ask you a small favor? Would you mind …" at bounding box center [1214, 297] width 213 height 303
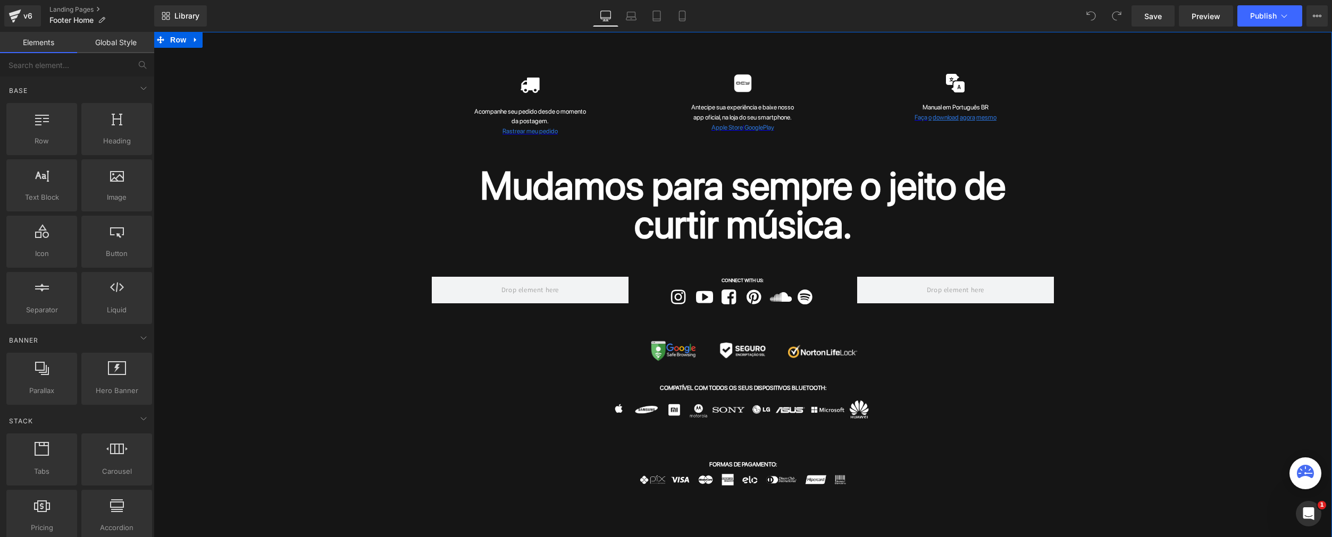
click at [247, 129] on div "Icon Acompanhe seu pedido desde o momento da postagem. Text Block Rastrear meu …" at bounding box center [743, 405] width 1178 height 705
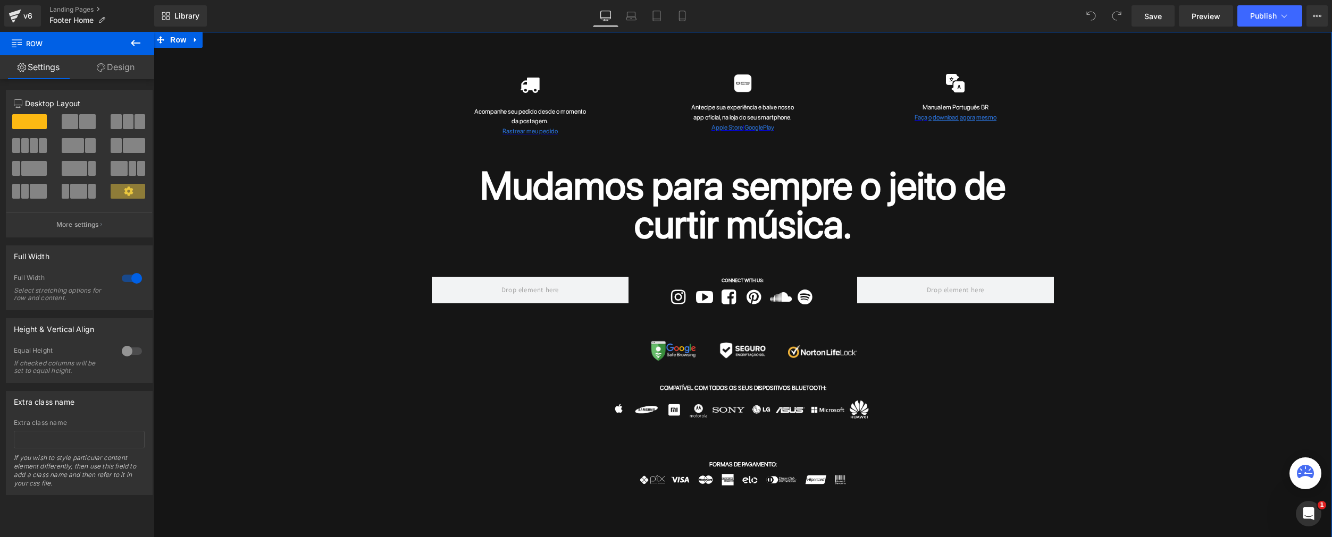
click at [320, 308] on div "Icon Acompanhe seu pedido desde o momento da postagem. Text Block Rastrear meu …" at bounding box center [743, 405] width 1178 height 705
click at [1324, 15] on button "View Live Page View with current Template Save Template to Library Schedule Pub…" at bounding box center [1316, 15] width 21 height 21
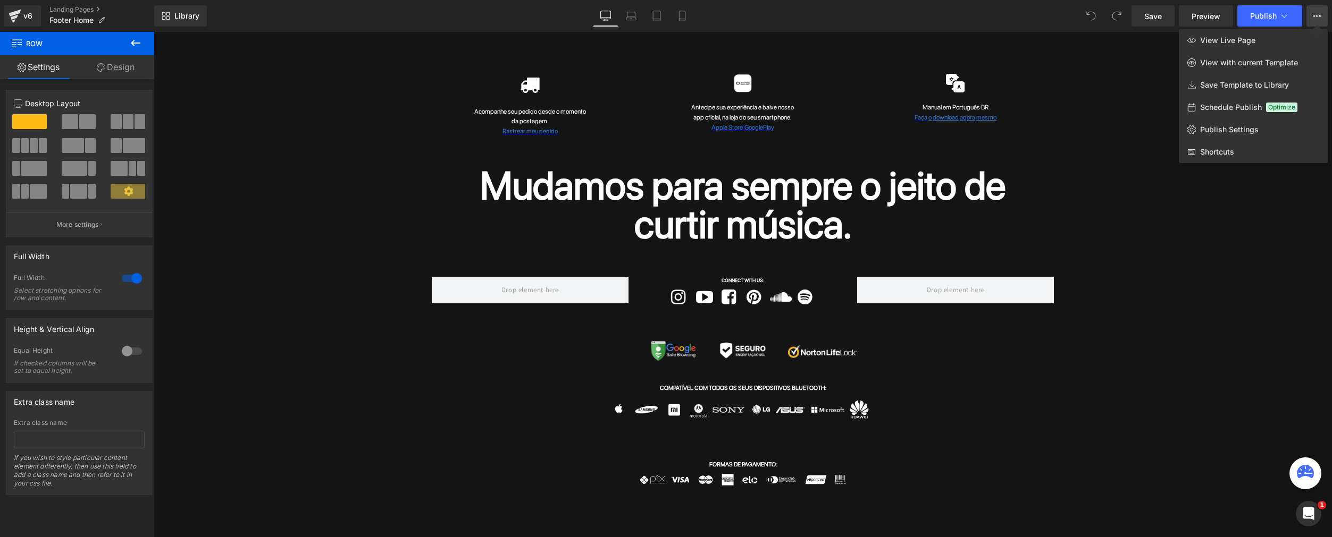
click at [359, 158] on div at bounding box center [743, 284] width 1178 height 505
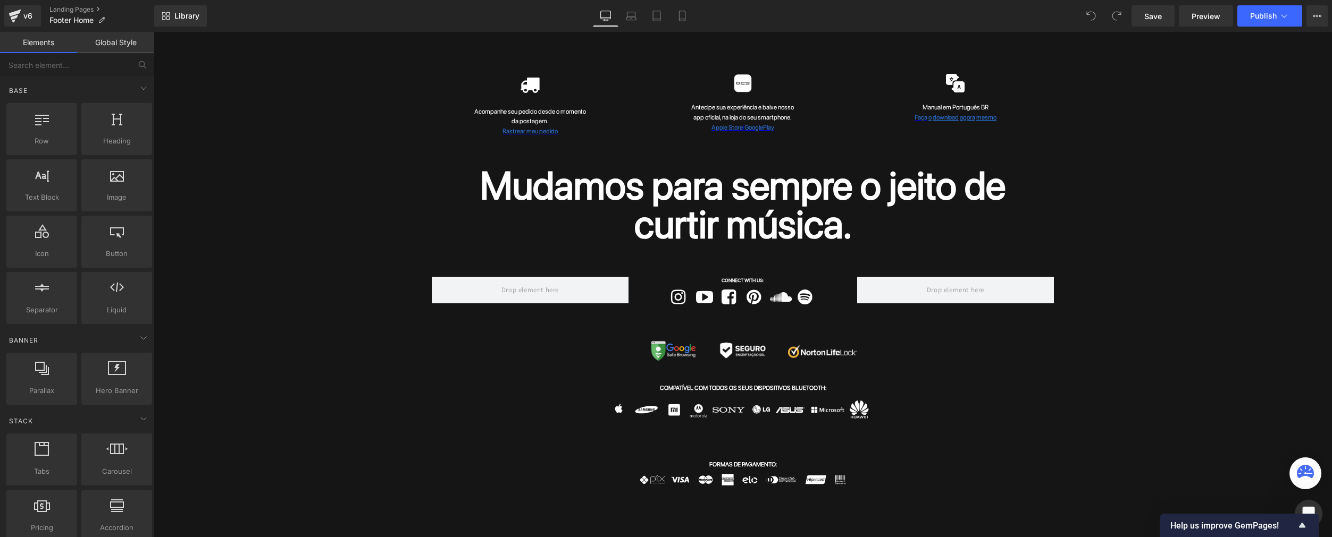
click at [1300, 503] on div "Abertura do Messenger da Intercom" at bounding box center [1306, 512] width 35 height 35
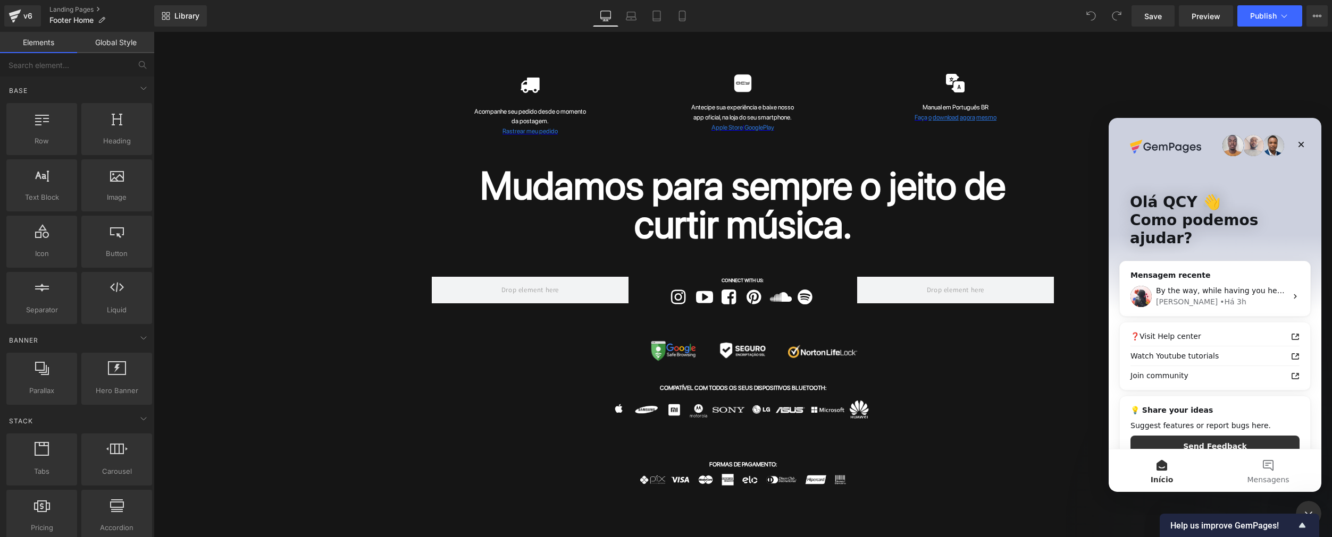
scroll to position [3, 0]
click at [1207, 433] on button "Send Feedback" at bounding box center [1214, 443] width 169 height 21
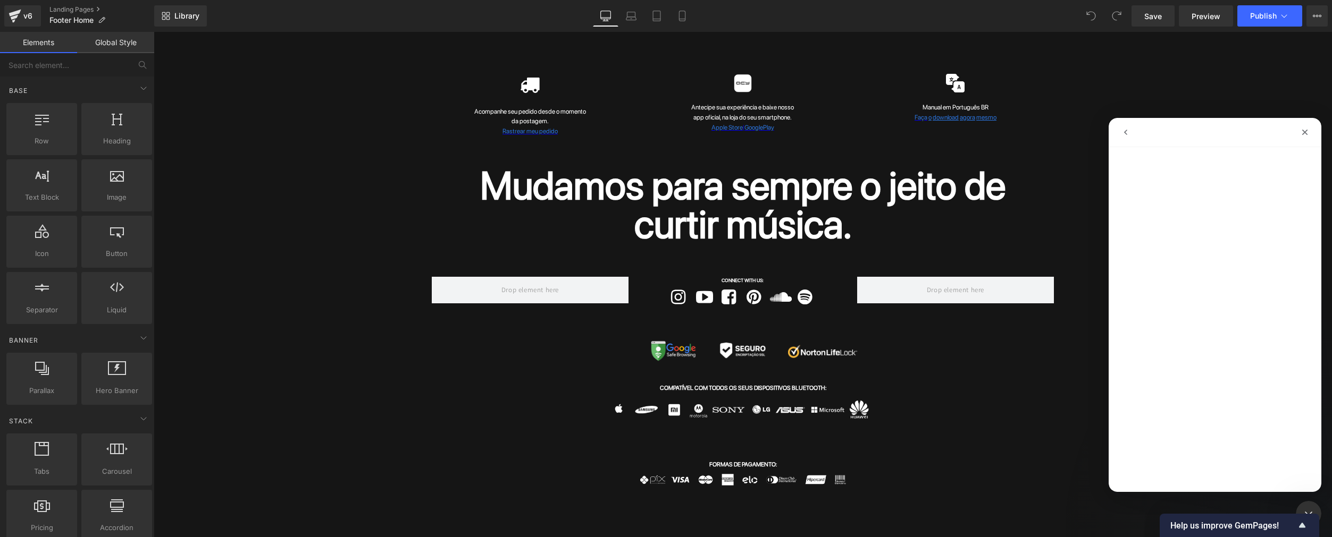
scroll to position [0, 0]
click at [1122, 134] on icon "go back" at bounding box center [1125, 132] width 9 height 9
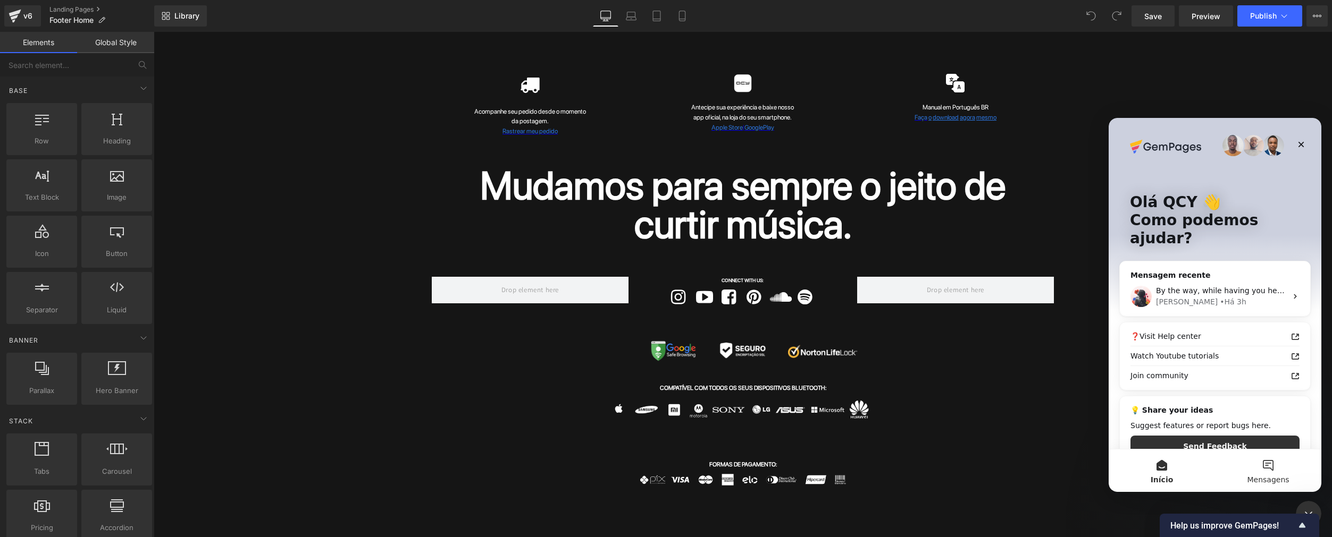
click at [1258, 468] on button "Mensagens" at bounding box center [1268, 471] width 106 height 43
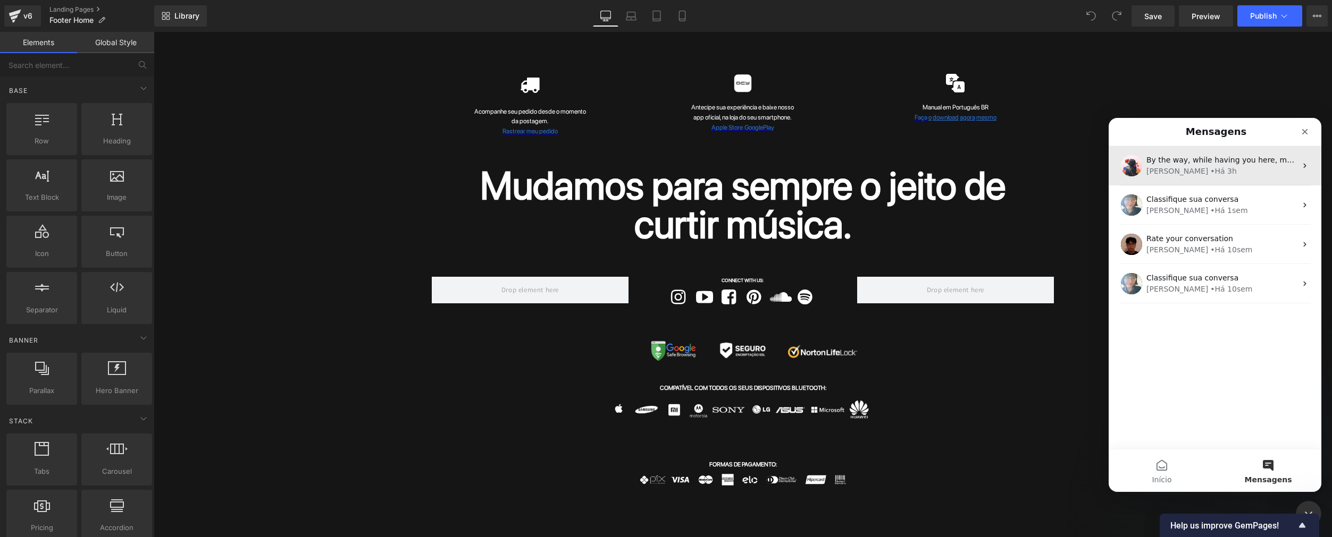
click at [1210, 170] on div "• Há 3h" at bounding box center [1223, 171] width 27 height 11
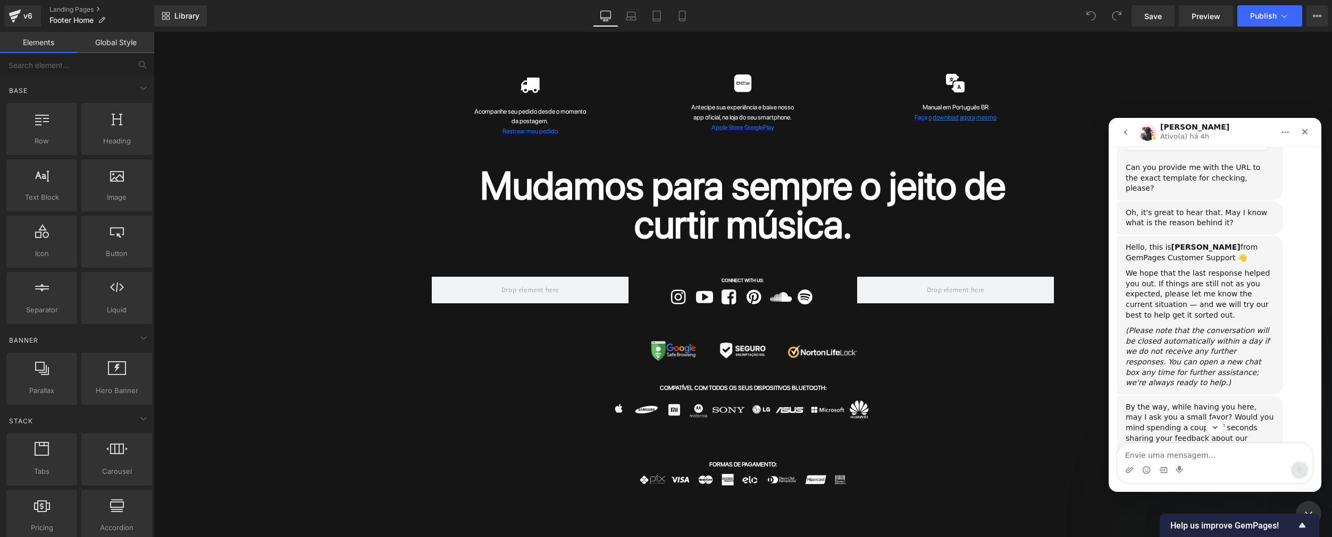
scroll to position [2352, 0]
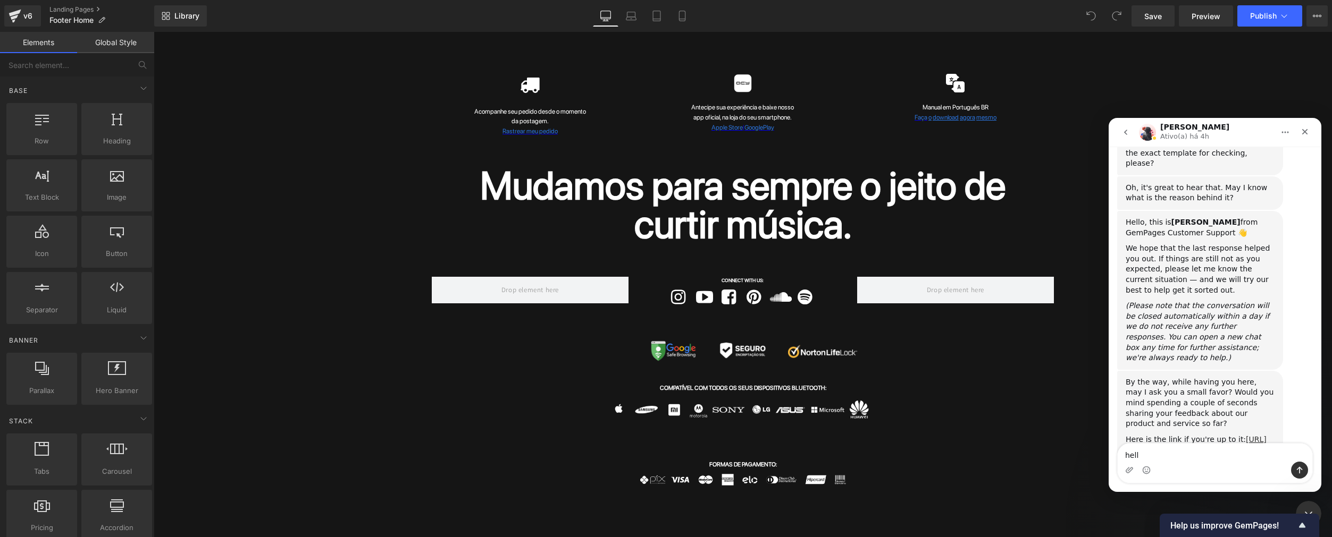
type textarea "hello"
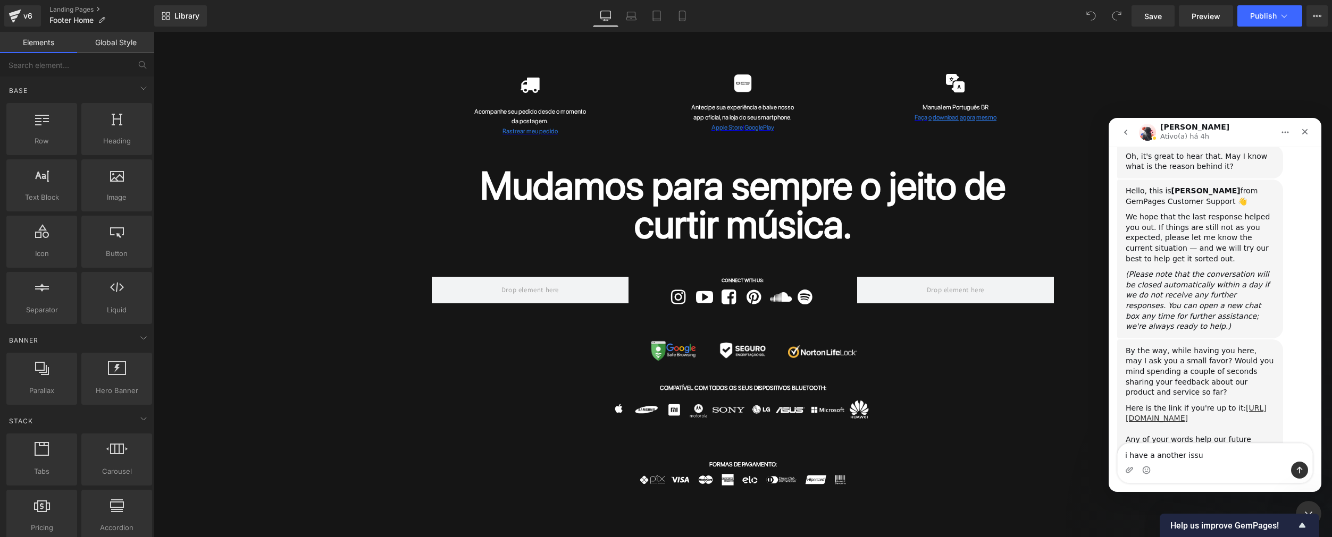
type textarea "i have a another issue"
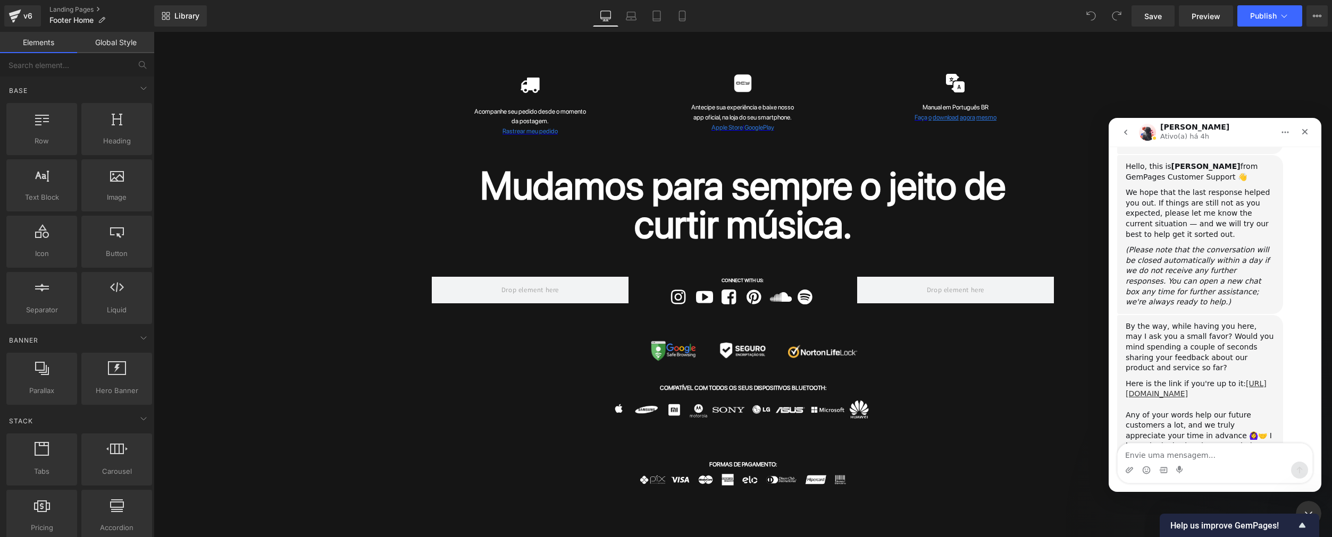
click at [1278, 134] on button "Início" at bounding box center [1285, 132] width 20 height 20
click at [1221, 130] on div "[PERSON_NAME](a) há 4h" at bounding box center [1206, 132] width 135 height 19
click at [1115, 134] on button "go back" at bounding box center [1125, 132] width 20 height 20
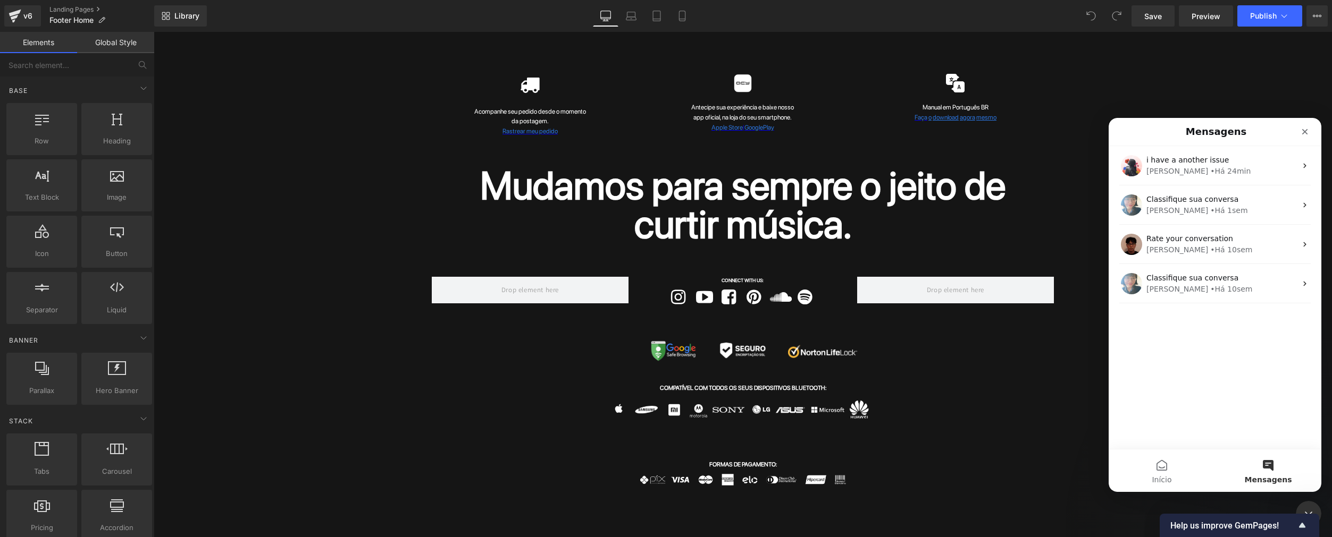
scroll to position [0, 0]
click at [1143, 361] on div "i have a another issue [PERSON_NAME] • Há 24min Classifique sua [PERSON_NAME] •…" at bounding box center [1214, 297] width 213 height 303
drag, startPoint x: 47, startPoint y: 369, endPoint x: 1150, endPoint y: 495, distance: 1110.1
click at [1150, 495] on div at bounding box center [666, 252] width 1332 height 505
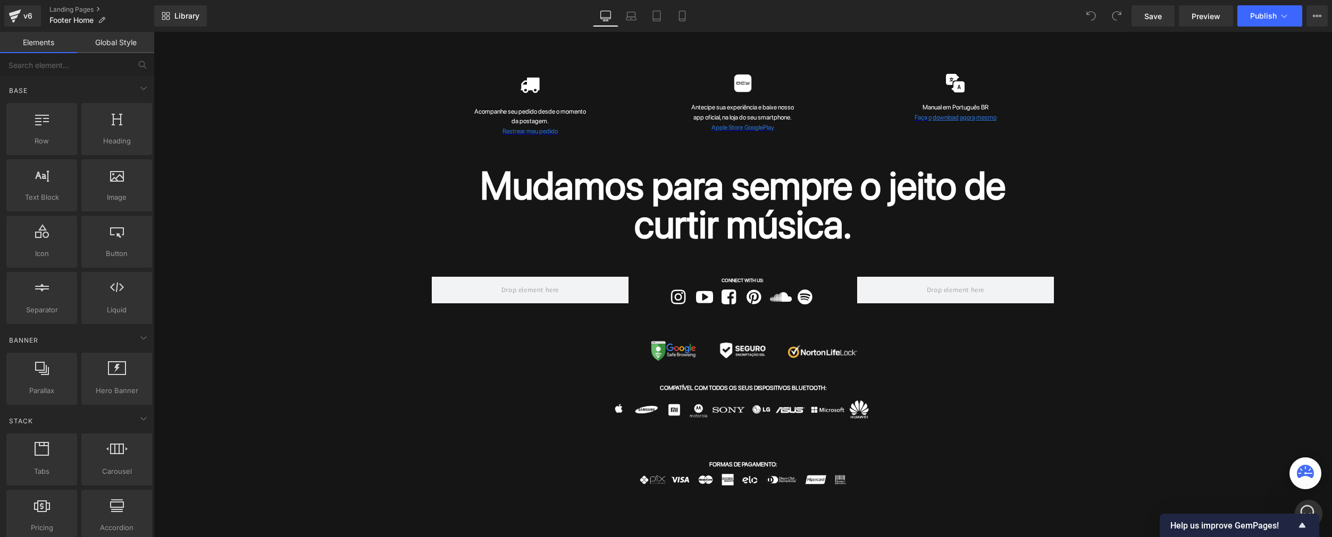
click at [1303, 505] on icon "Abertura do Messenger da Intercom" at bounding box center [1307, 513] width 18 height 18
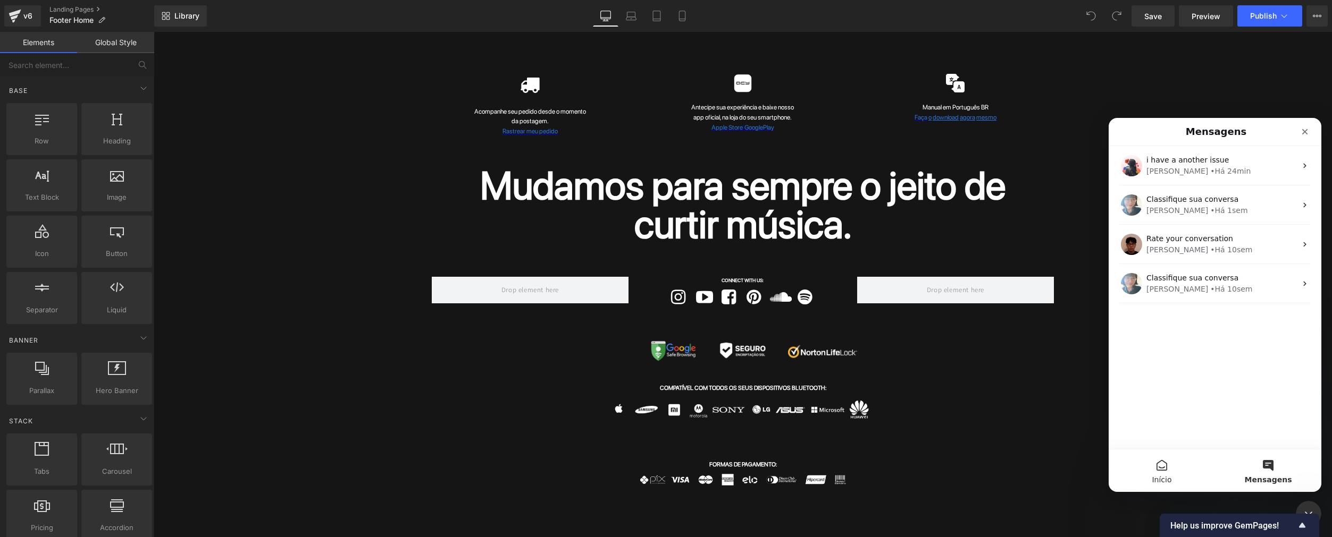
click at [1163, 466] on button "Início" at bounding box center [1161, 471] width 106 height 43
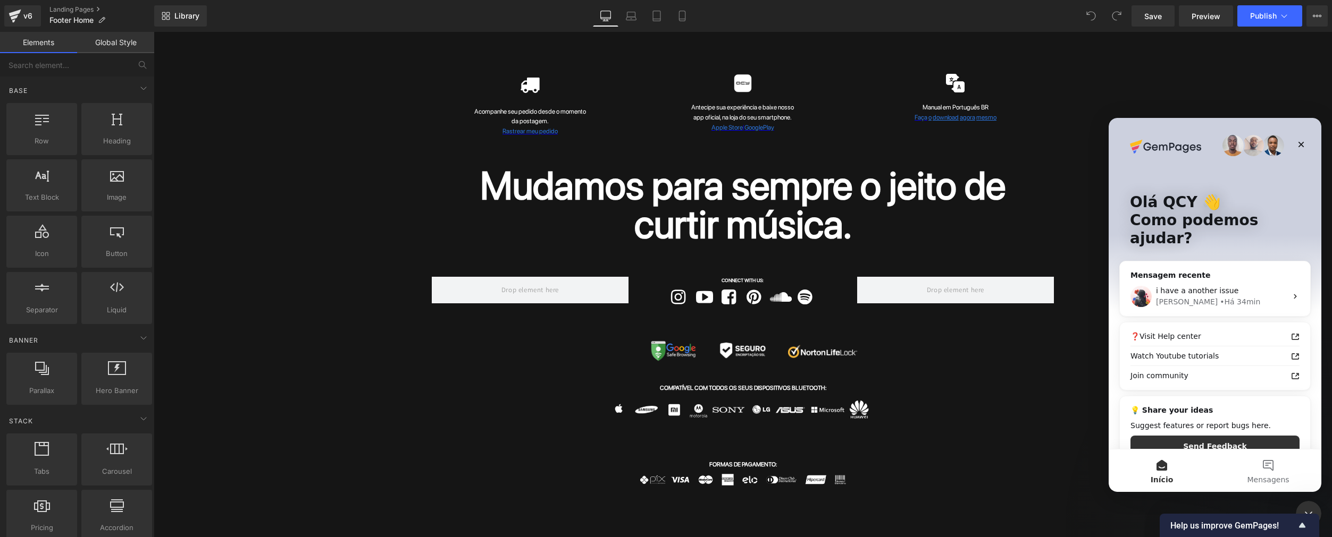
click at [1185, 208] on p "Olá QCY 👋" at bounding box center [1215, 202] width 170 height 18
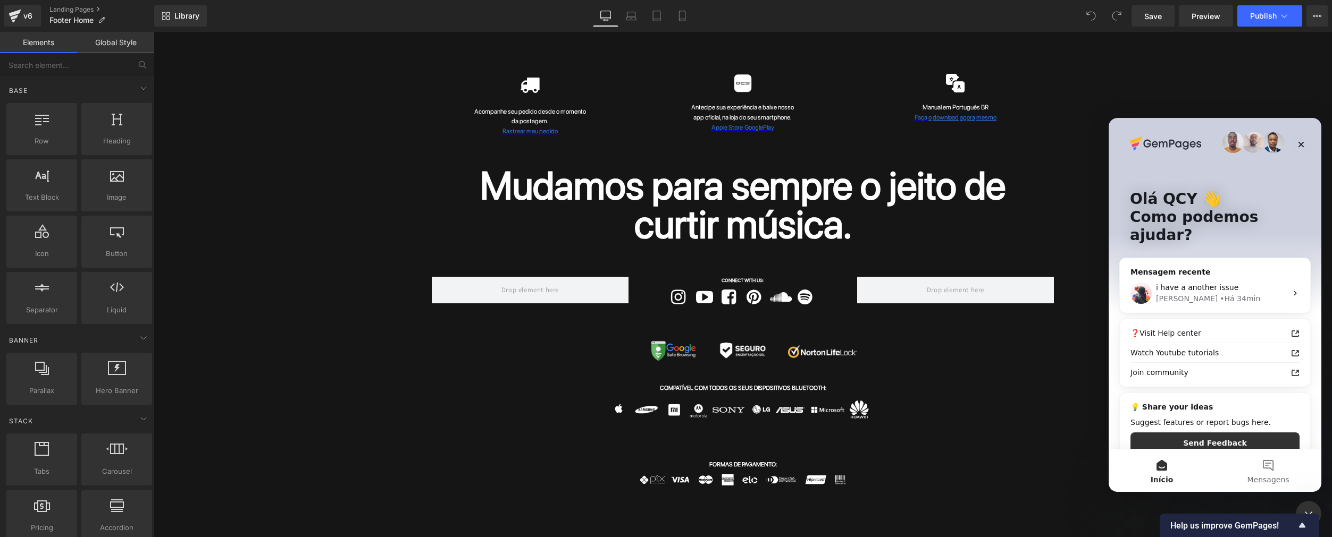
click at [1185, 192] on p "Olá QCY 👋" at bounding box center [1215, 199] width 170 height 18
click at [1199, 202] on p "Olá QCY 👋" at bounding box center [1215, 199] width 170 height 18
click at [1262, 141] on img "Messenger da Intercom" at bounding box center [1272, 142] width 21 height 21
click at [1279, 480] on span "Mensagens" at bounding box center [1267, 479] width 42 height 7
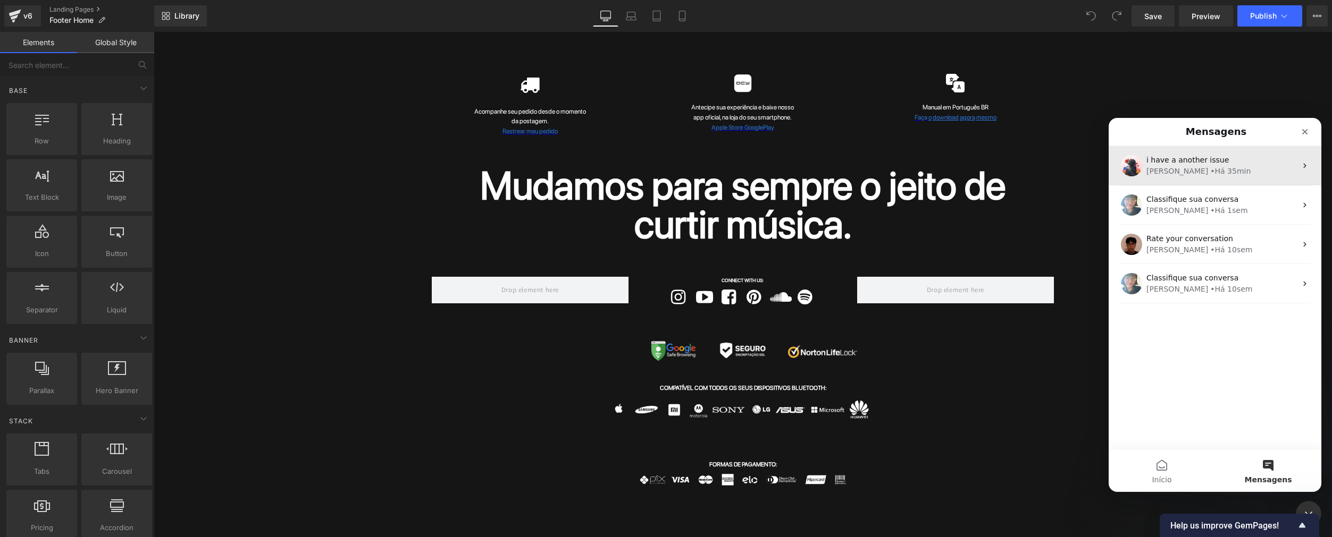
click at [1210, 167] on div "• Há 35min" at bounding box center [1230, 171] width 40 height 11
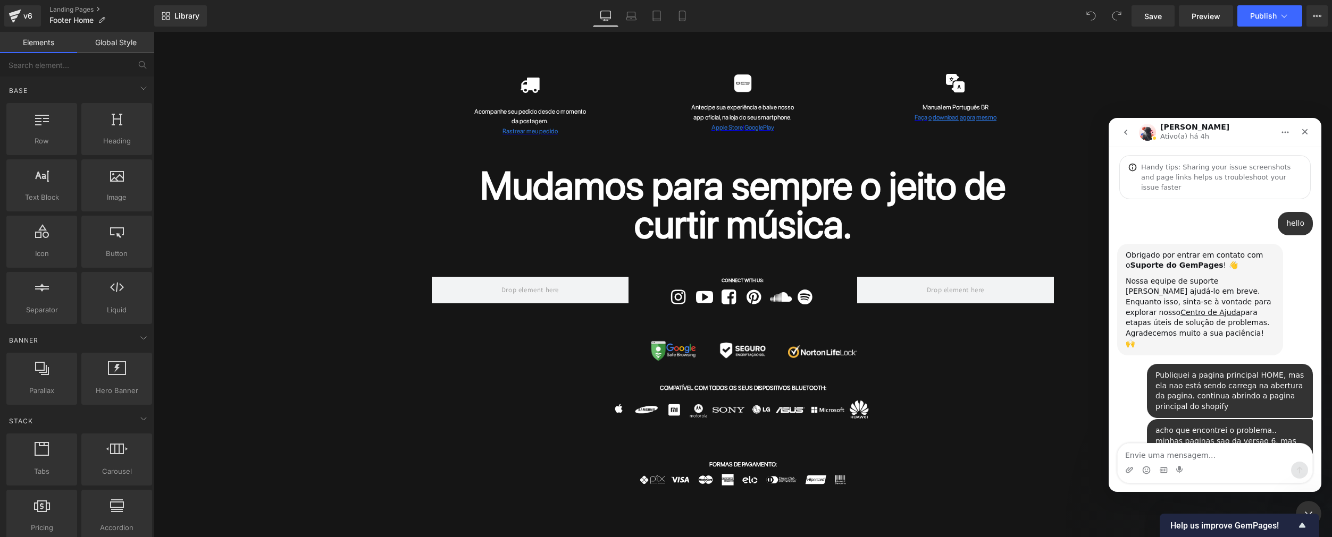
click at [253, 243] on div at bounding box center [666, 252] width 1332 height 505
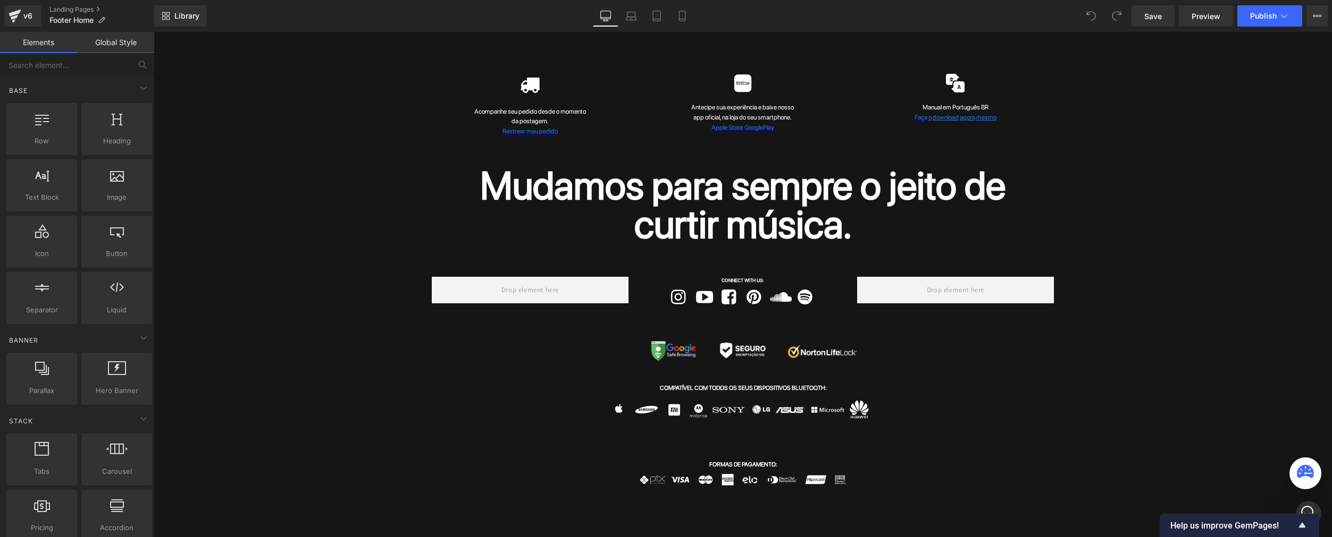
scroll to position [2407, 0]
click at [327, 163] on div "Icon Acompanhe seu pedido desde o momento da postagem. Text Block Rastrear meu …" at bounding box center [743, 405] width 1178 height 705
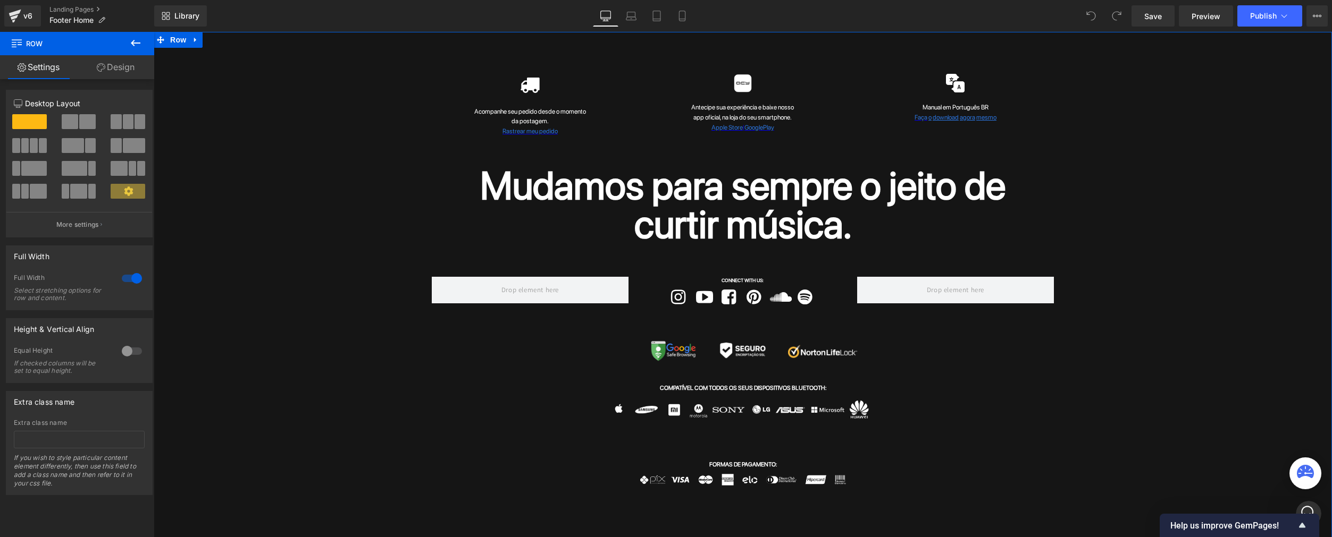
click at [237, 190] on div "Icon Acompanhe seu pedido desde o momento da postagem. Text Block Rastrear meu …" at bounding box center [743, 405] width 1178 height 705
